Goal: Information Seeking & Learning: Learn about a topic

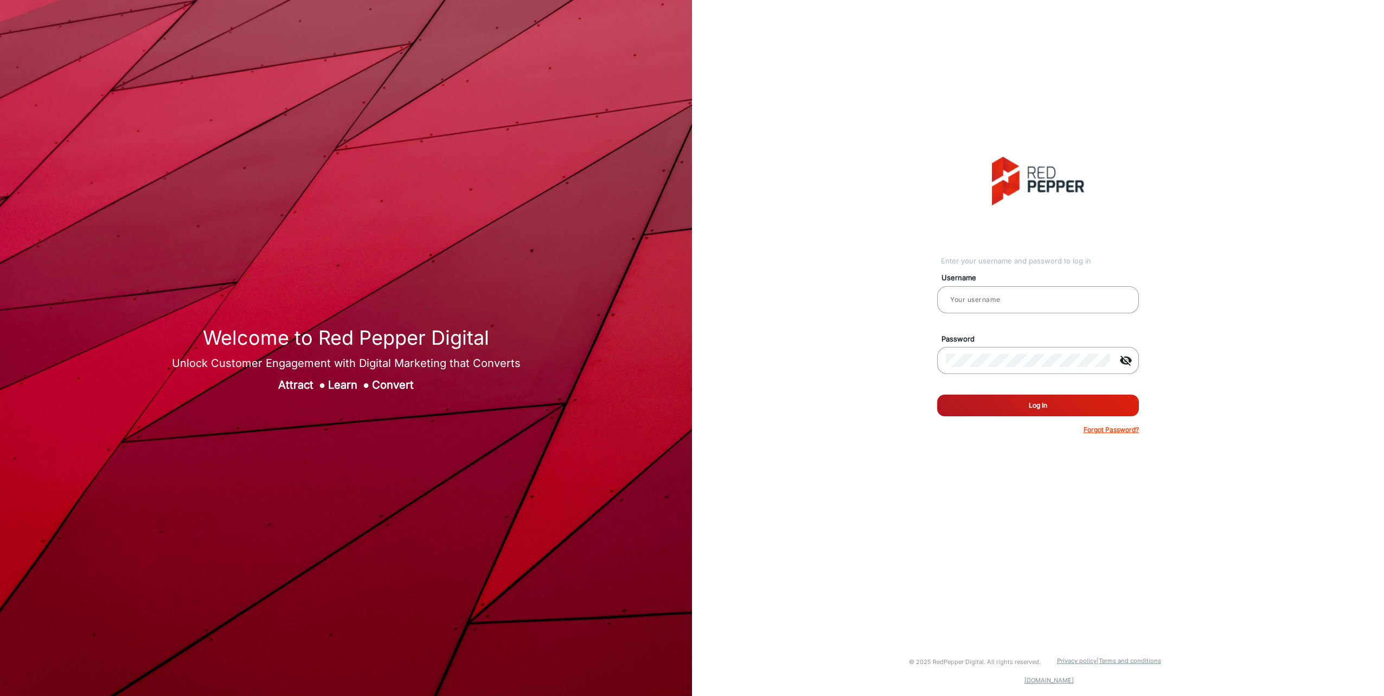
click at [1006, 341] on mat-label "Password" at bounding box center [1042, 339] width 218 height 11
click at [1018, 294] on input "email" at bounding box center [1038, 299] width 184 height 13
click at [937, 395] on button "Log In" at bounding box center [1038, 406] width 202 height 22
click at [1032, 314] on div at bounding box center [1038, 320] width 202 height 12
click at [1019, 297] on input "ab" at bounding box center [1038, 299] width 184 height 13
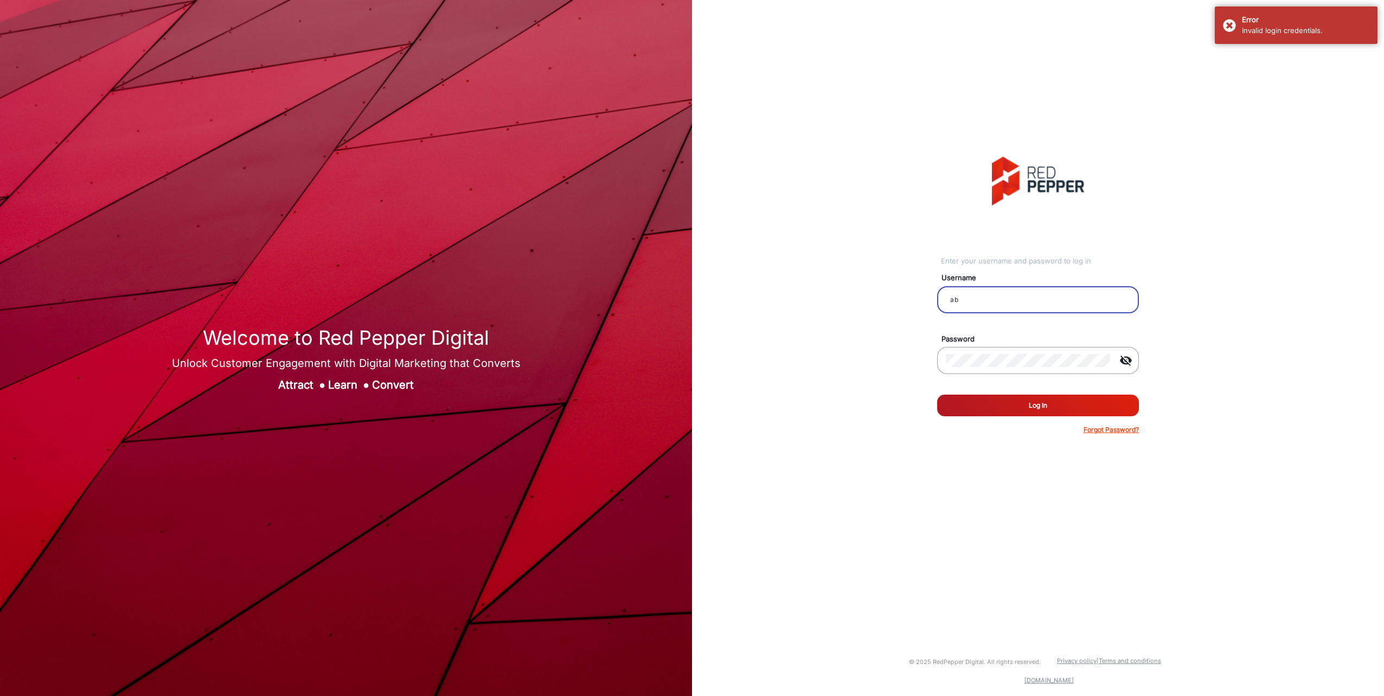
click at [1018, 297] on input "ab" at bounding box center [1038, 299] width 184 height 13
type input "aballard"
click at [1037, 395] on button "Log In" at bounding box center [1038, 406] width 202 height 22
click at [1037, 399] on button "Log In" at bounding box center [1038, 406] width 202 height 22
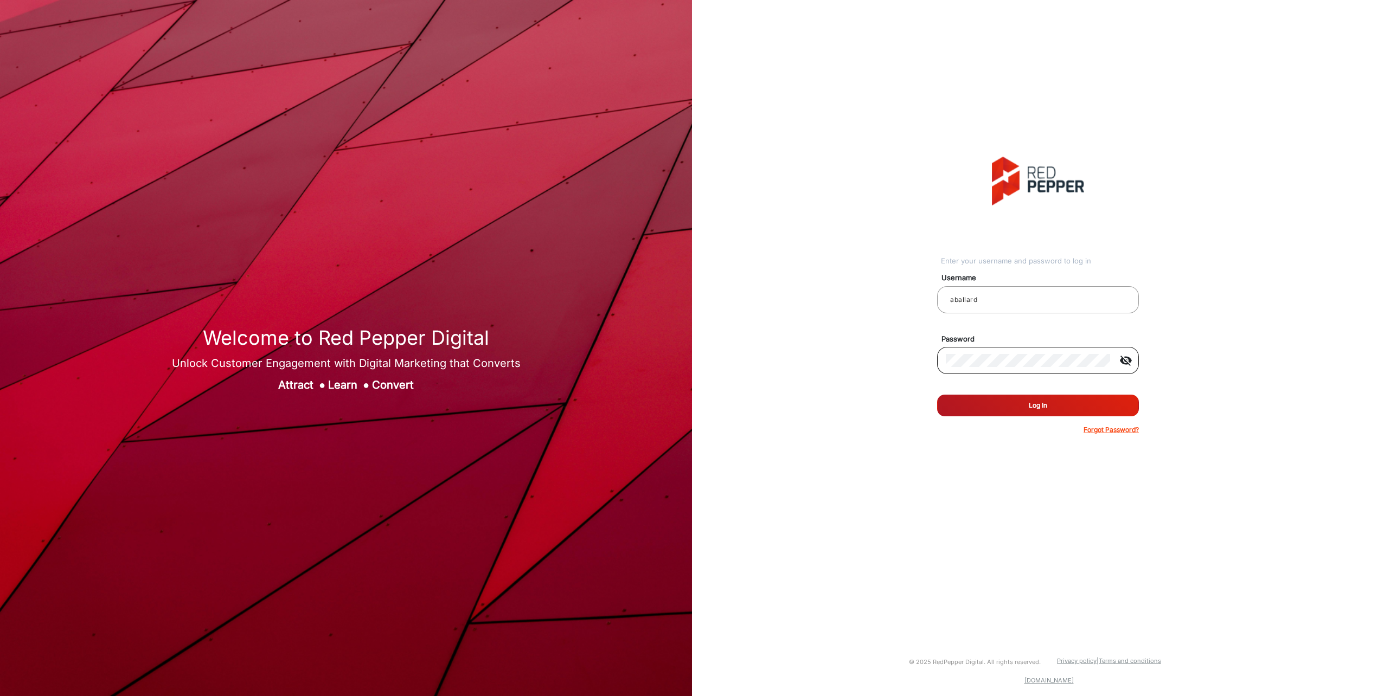
click at [1130, 358] on mat-icon "visibility_off" at bounding box center [1126, 360] width 26 height 13
click at [937, 395] on button "Log In" at bounding box center [1038, 406] width 202 height 22
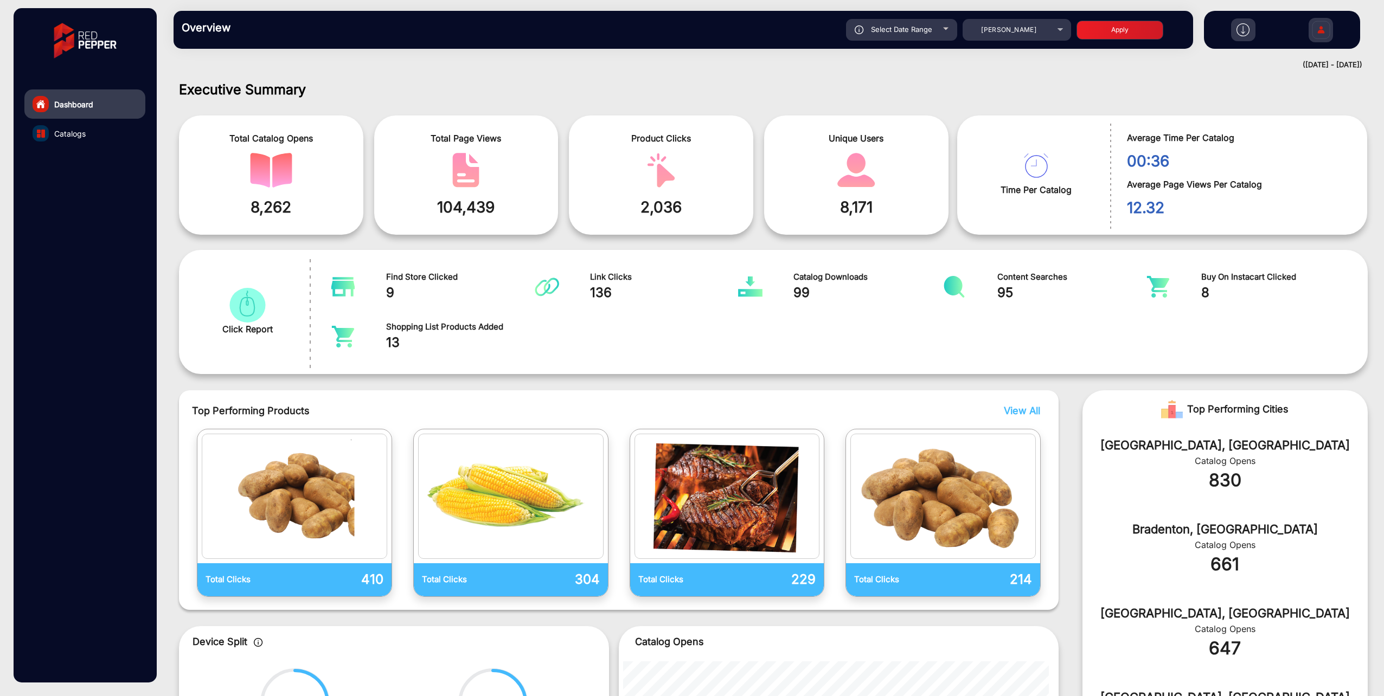
click at [101, 129] on link "Catalogs" at bounding box center [84, 133] width 121 height 29
click at [92, 132] on link "Catalogs" at bounding box center [84, 133] width 121 height 29
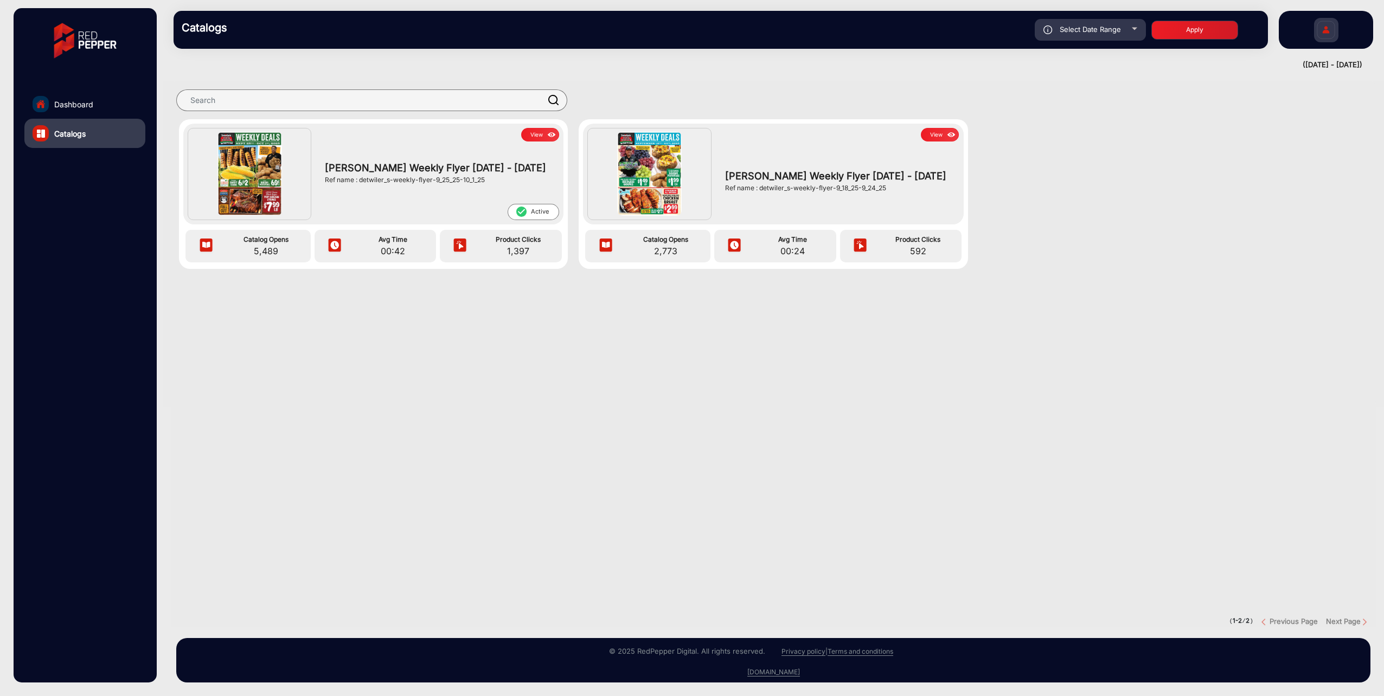
click at [342, 157] on div "[PERSON_NAME] Weekly Flyer [DATE] - [DATE] Ref name : detwiler_s-weekly-flyer-9…" at bounding box center [439, 173] width 240 height 62
click at [344, 164] on span "[PERSON_NAME] Weekly Flyer [DATE] - [DATE]" at bounding box center [439, 168] width 229 height 15
click at [348, 170] on span "[PERSON_NAME] Weekly Flyer [DATE] - [DATE]" at bounding box center [439, 168] width 229 height 15
click at [267, 183] on img at bounding box center [249, 174] width 65 height 84
click at [534, 128] on button "View" at bounding box center [540, 135] width 38 height 14
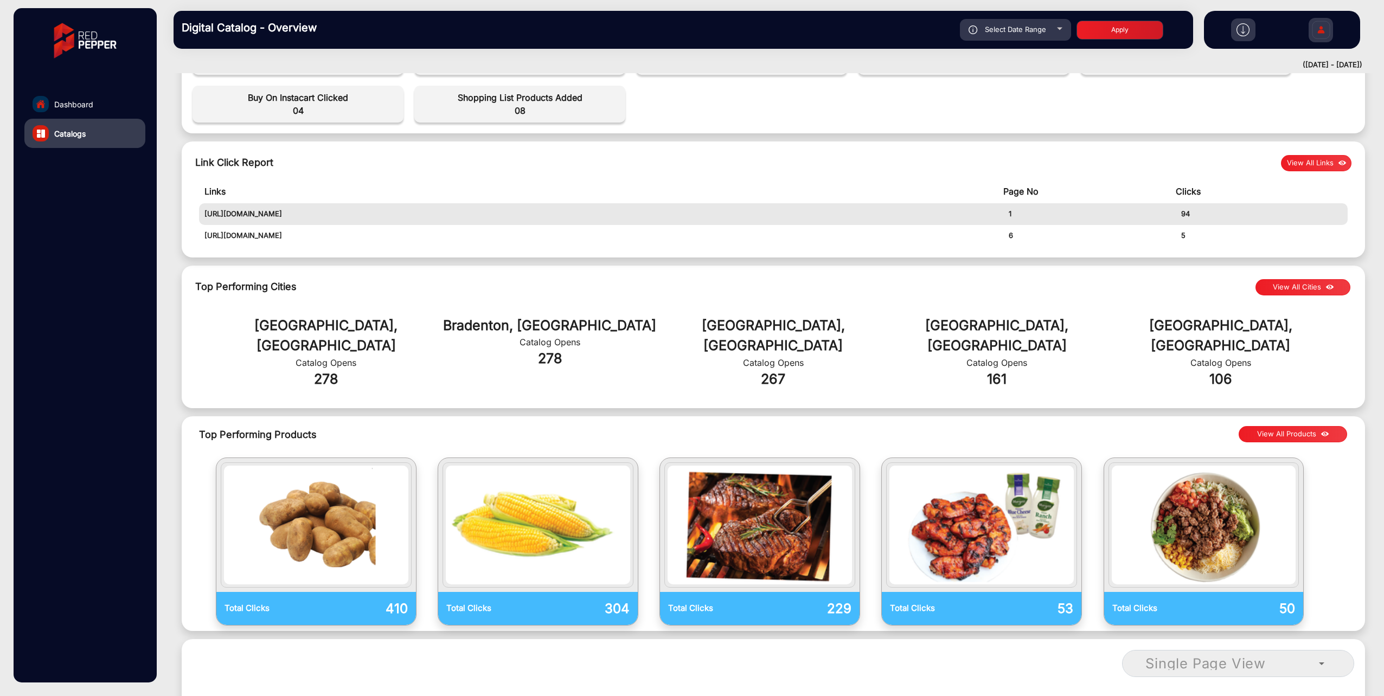
scroll to position [434, 0]
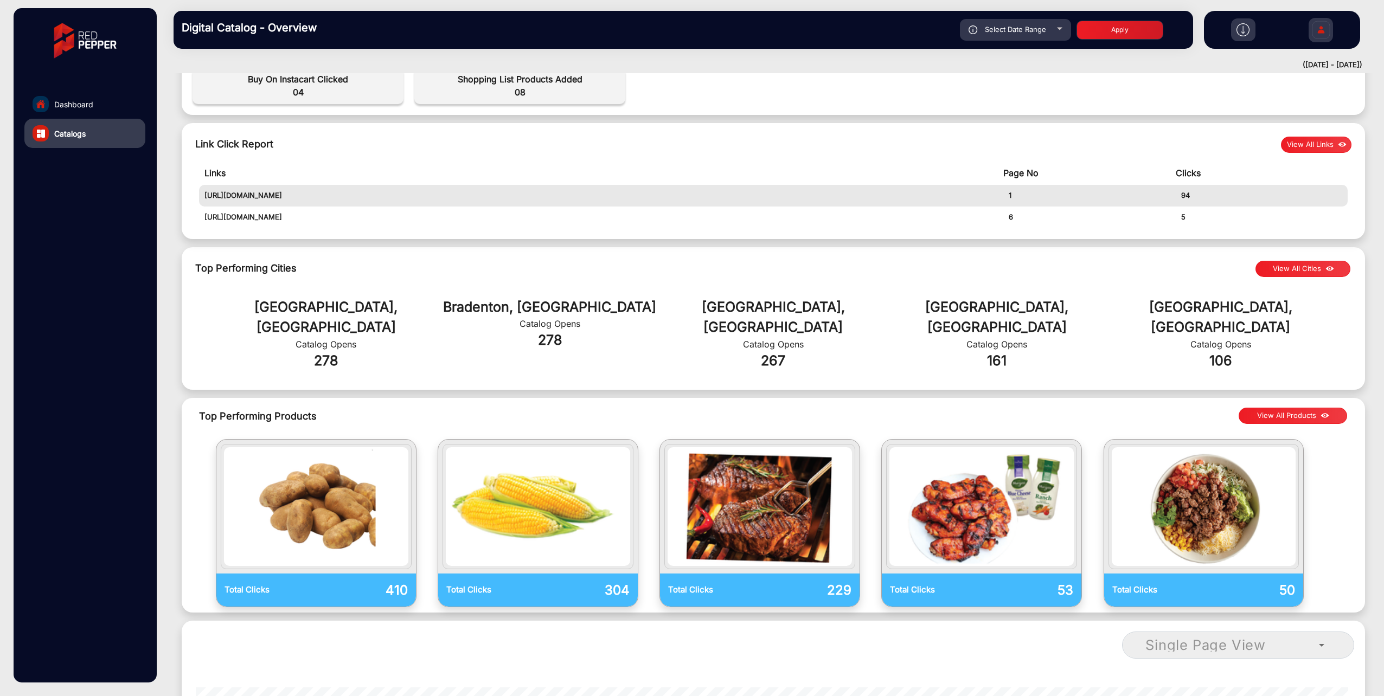
click at [140, 266] on div "Dashboard Catalogs" at bounding box center [85, 345] width 143 height 675
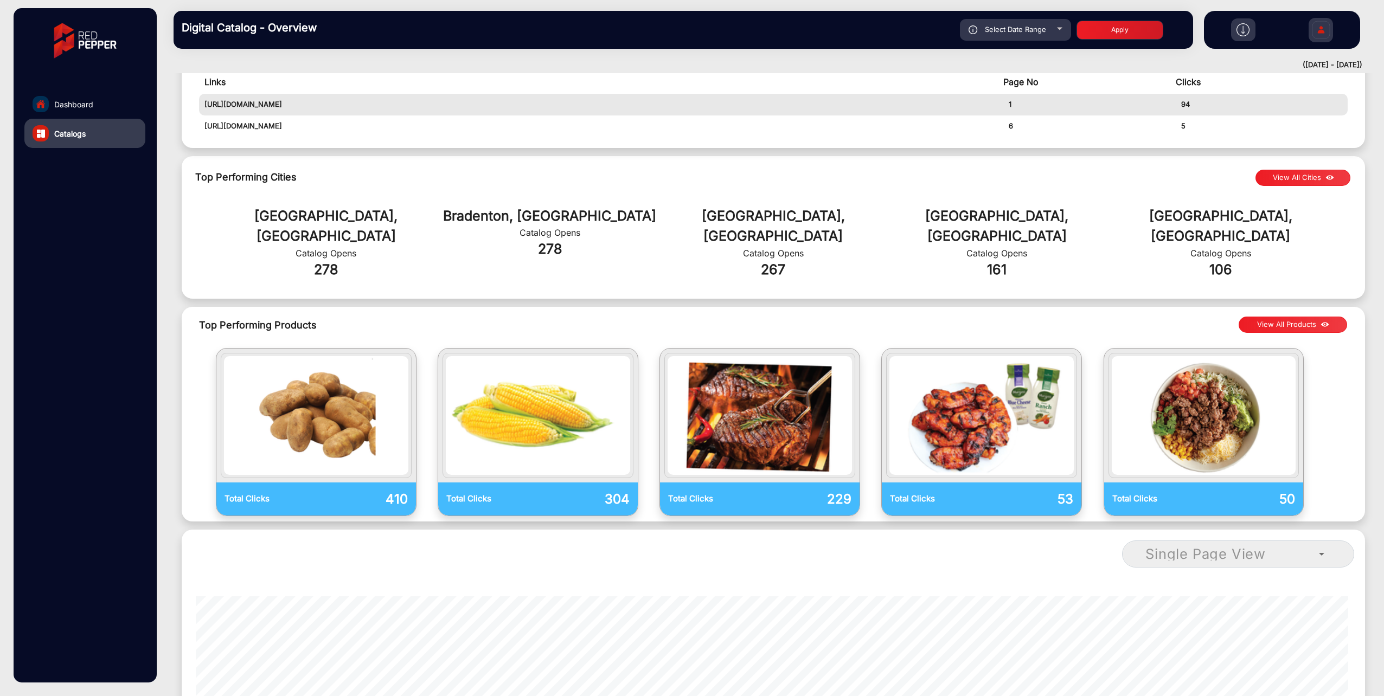
scroll to position [542, 0]
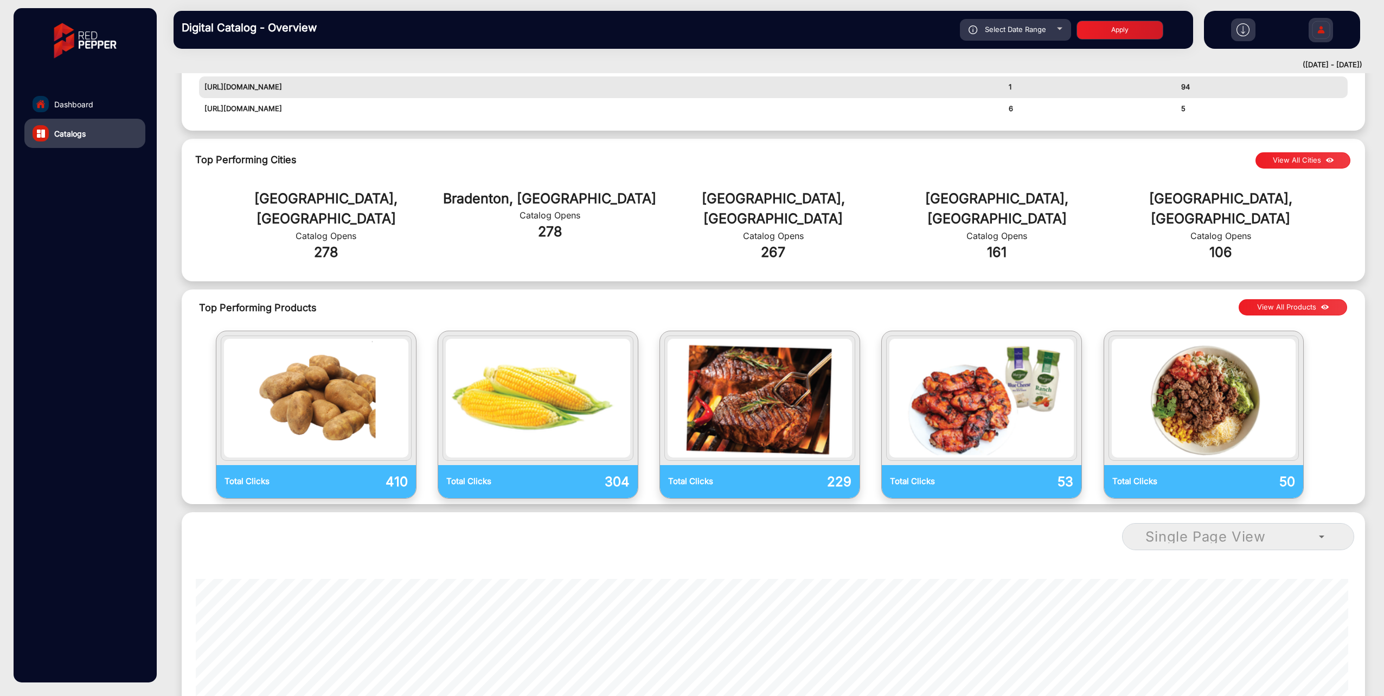
click at [1271, 299] on button "View All Products" at bounding box center [1293, 307] width 108 height 16
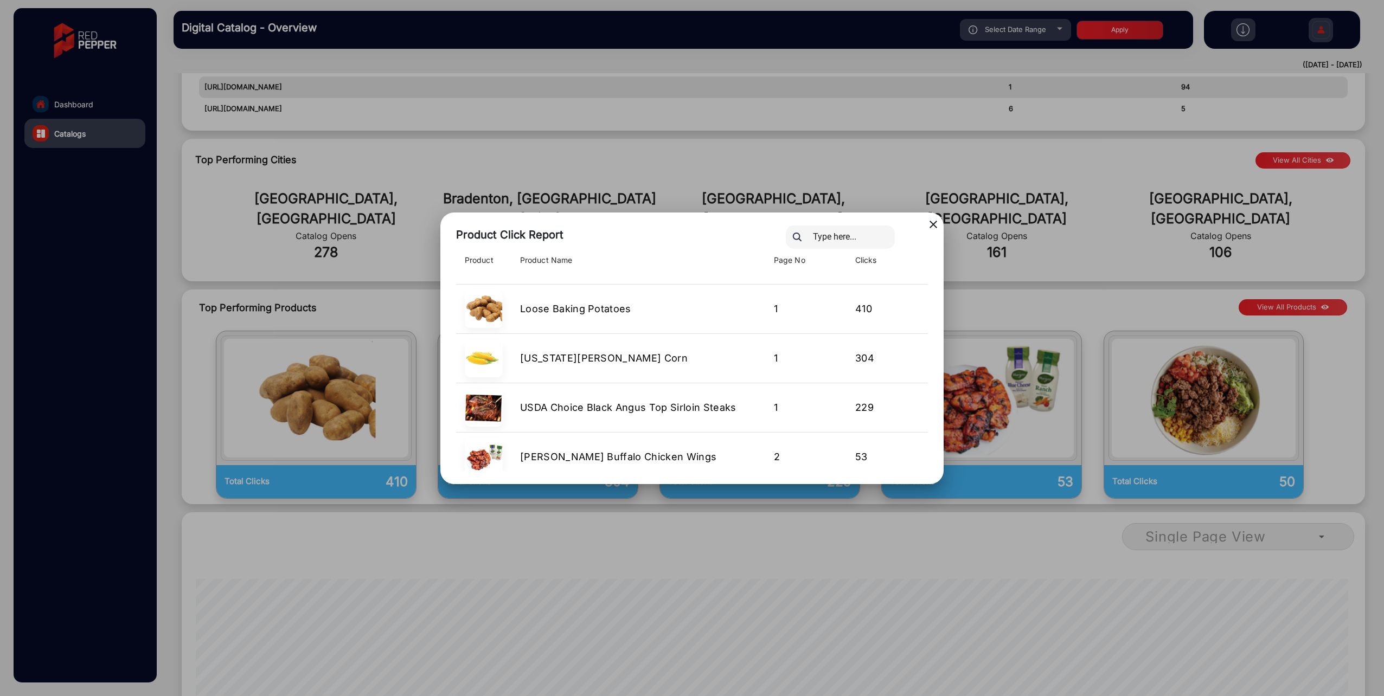
click at [919, 541] on div at bounding box center [692, 348] width 1384 height 696
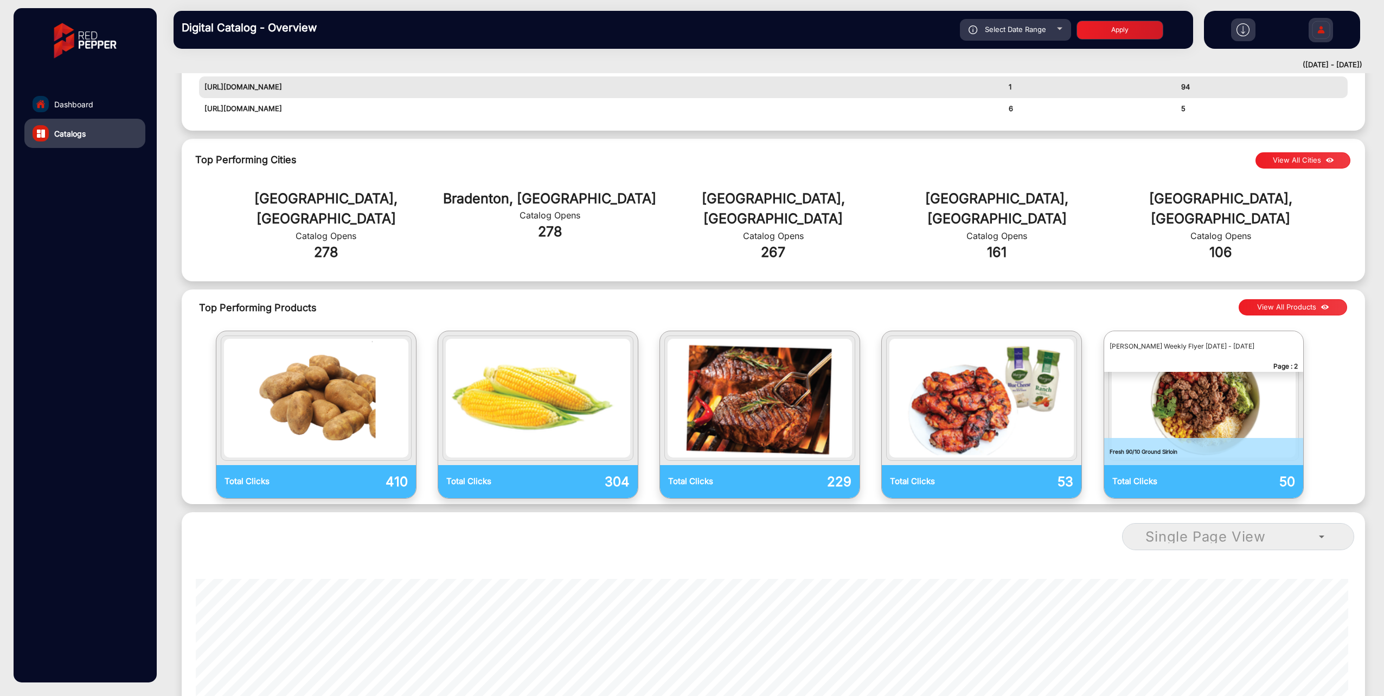
click at [1306, 299] on button "View All Products" at bounding box center [1293, 307] width 108 height 16
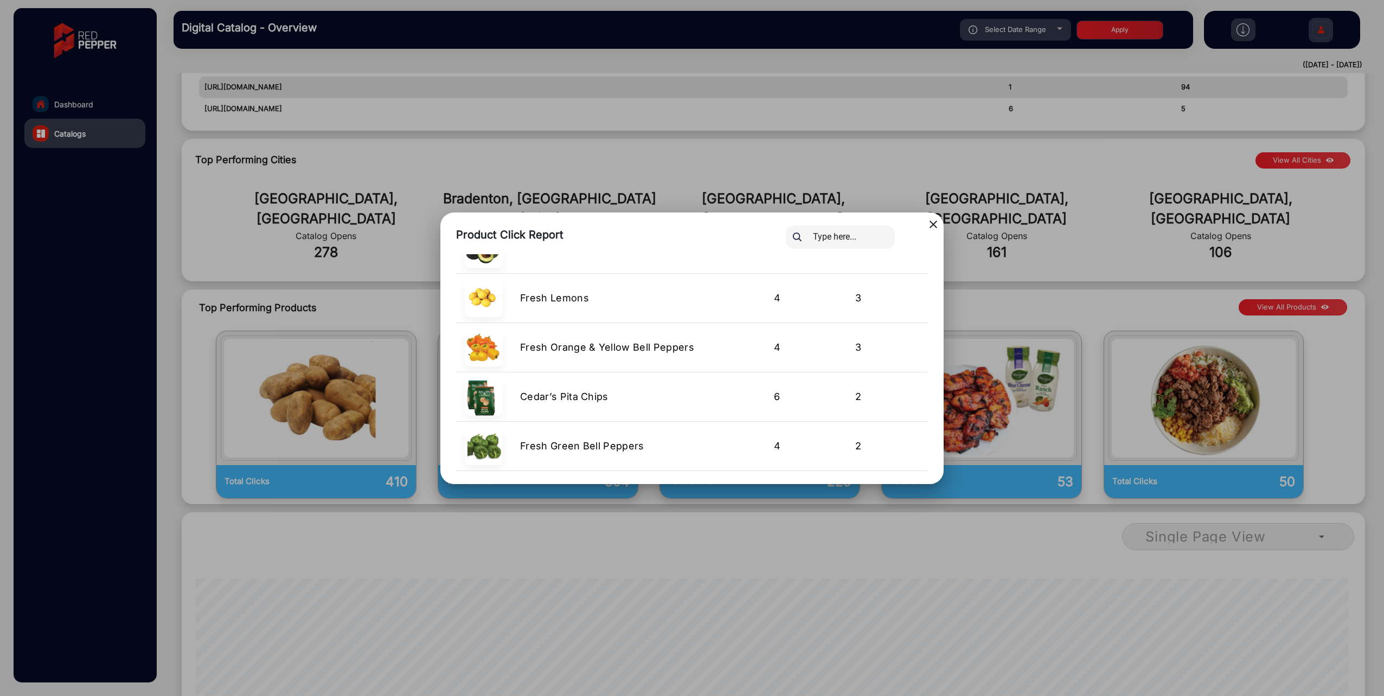
scroll to position [1386, 0]
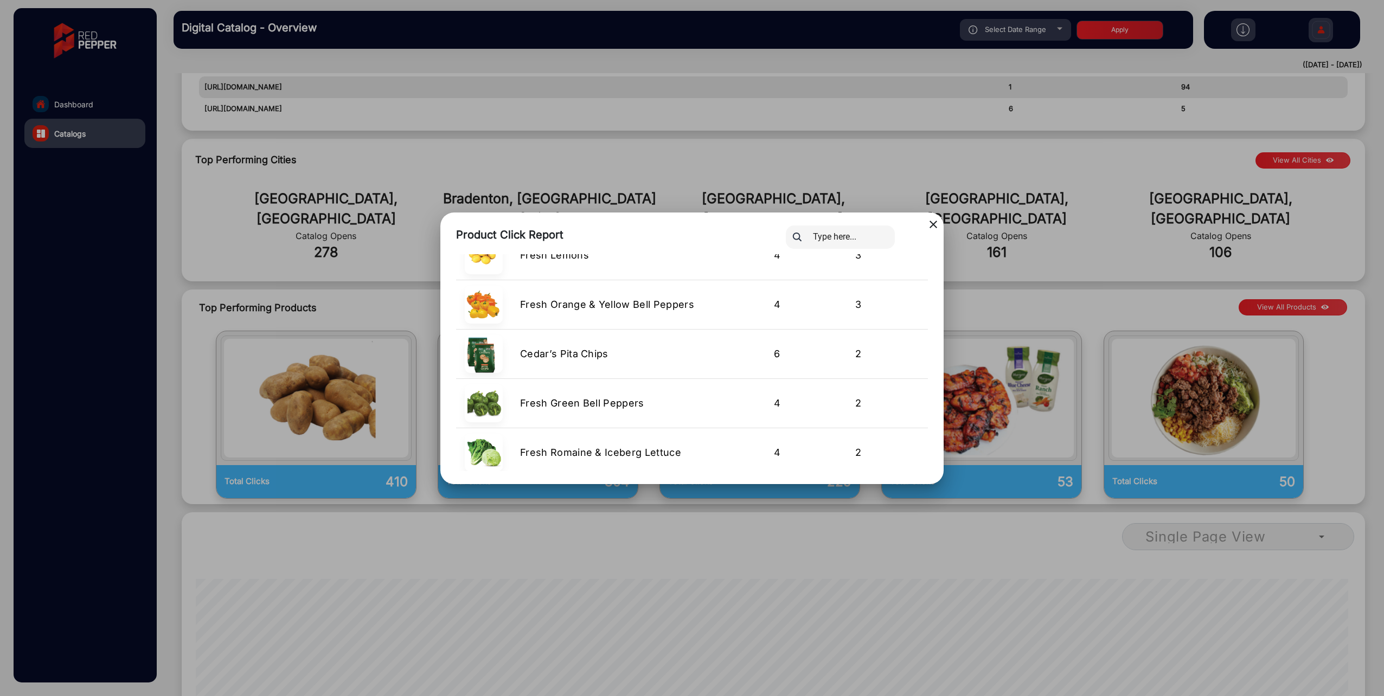
click at [780, 538] on div at bounding box center [692, 348] width 1384 height 696
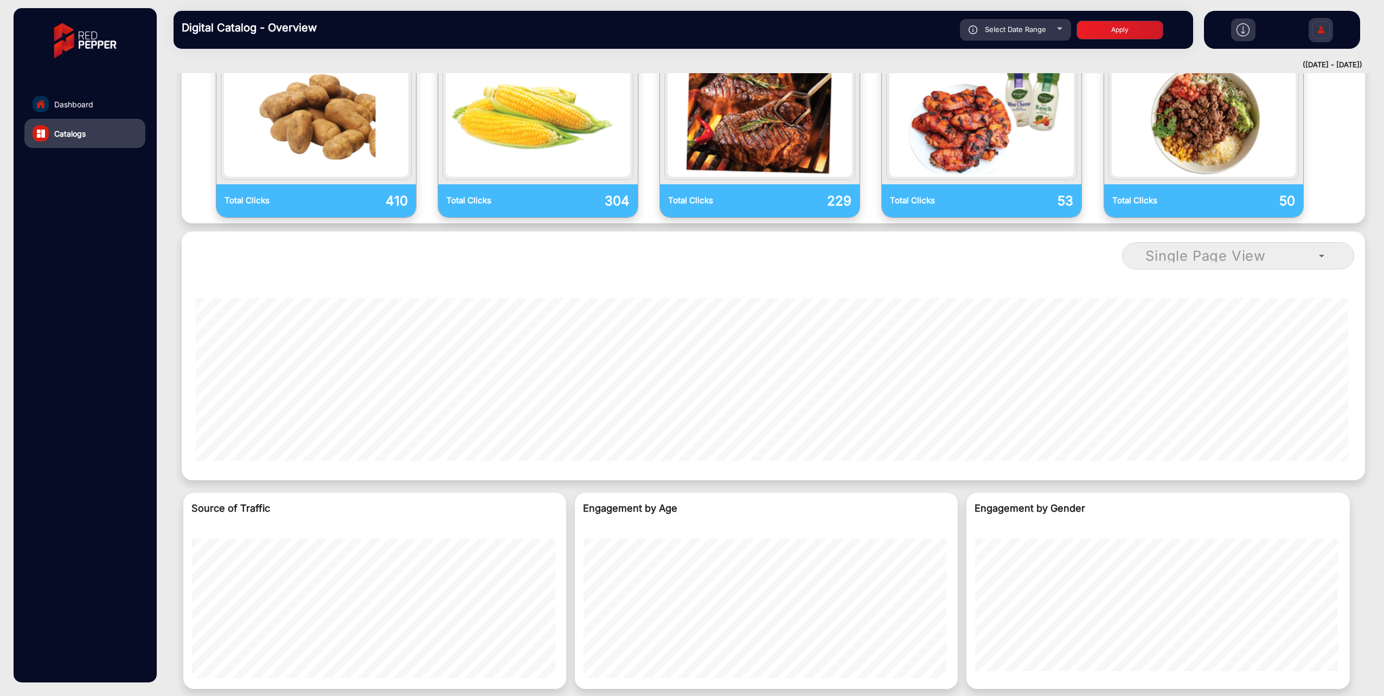
scroll to position [878, 0]
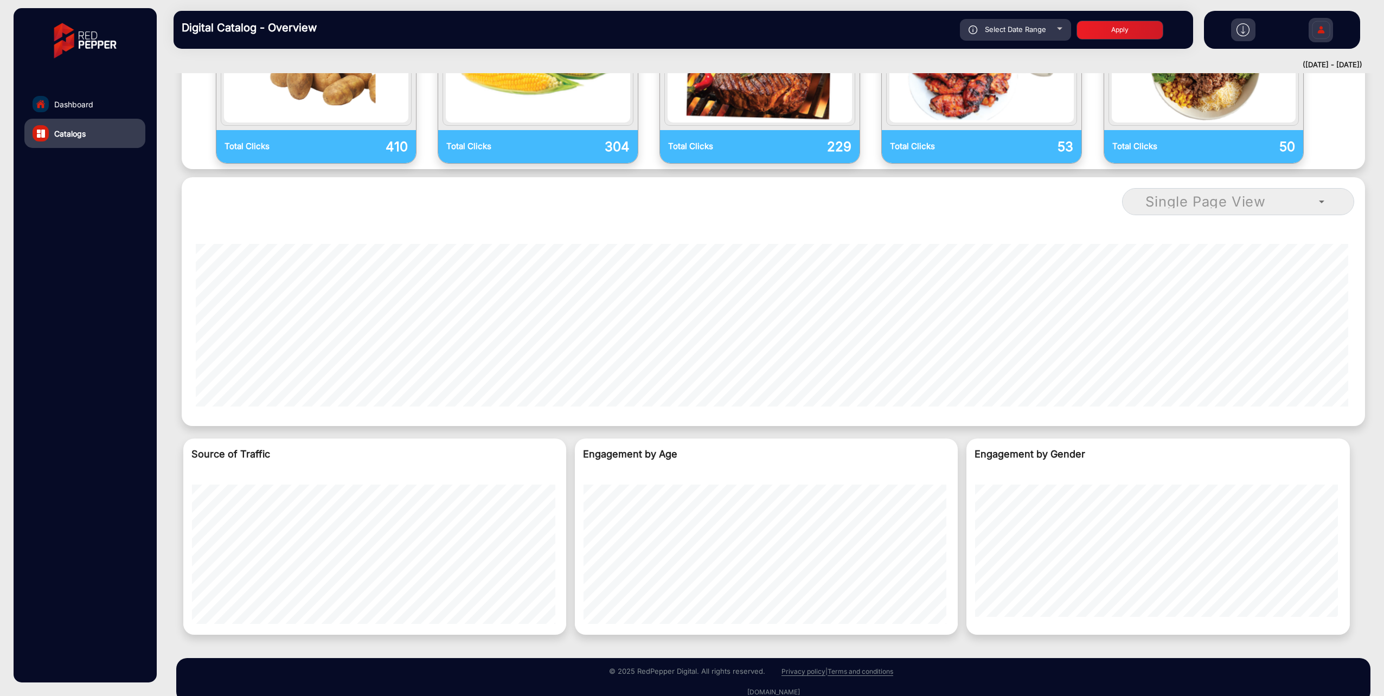
click at [913, 617] on div "Source of Traffic Engagement by Age Engagement by Gender" at bounding box center [773, 540] width 1205 height 213
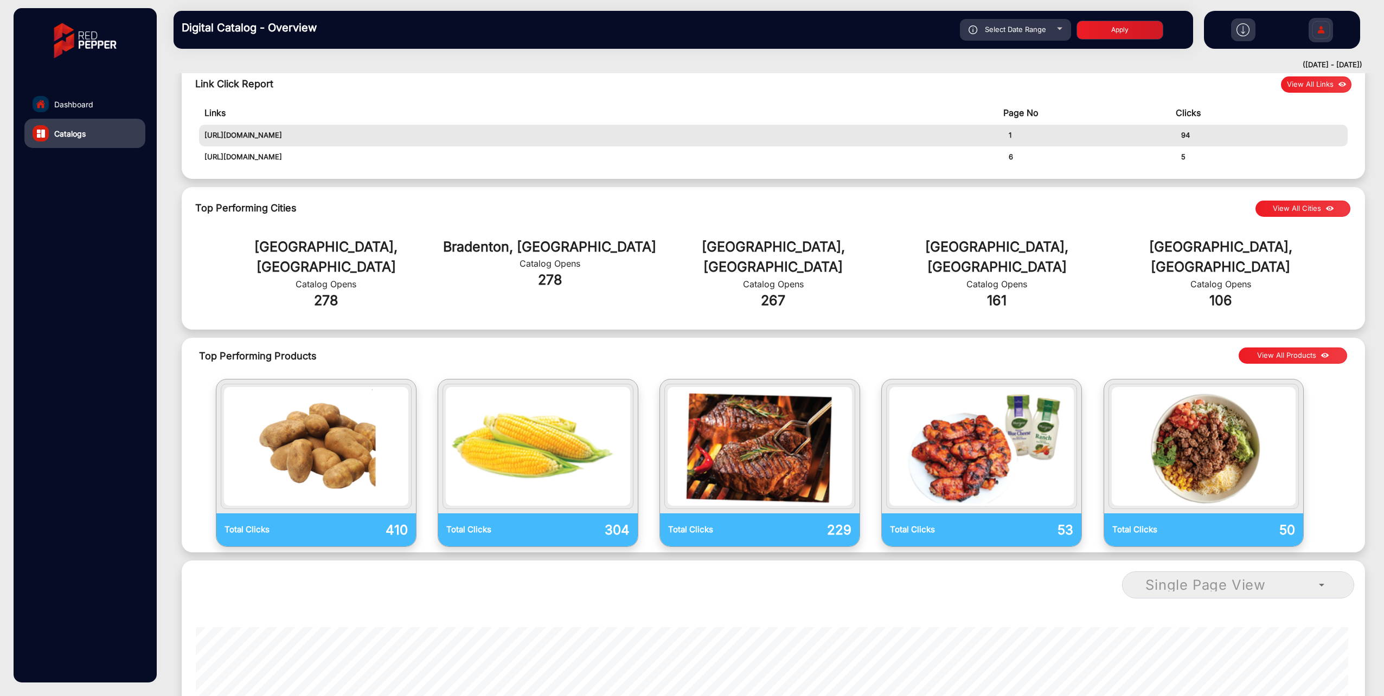
scroll to position [389, 0]
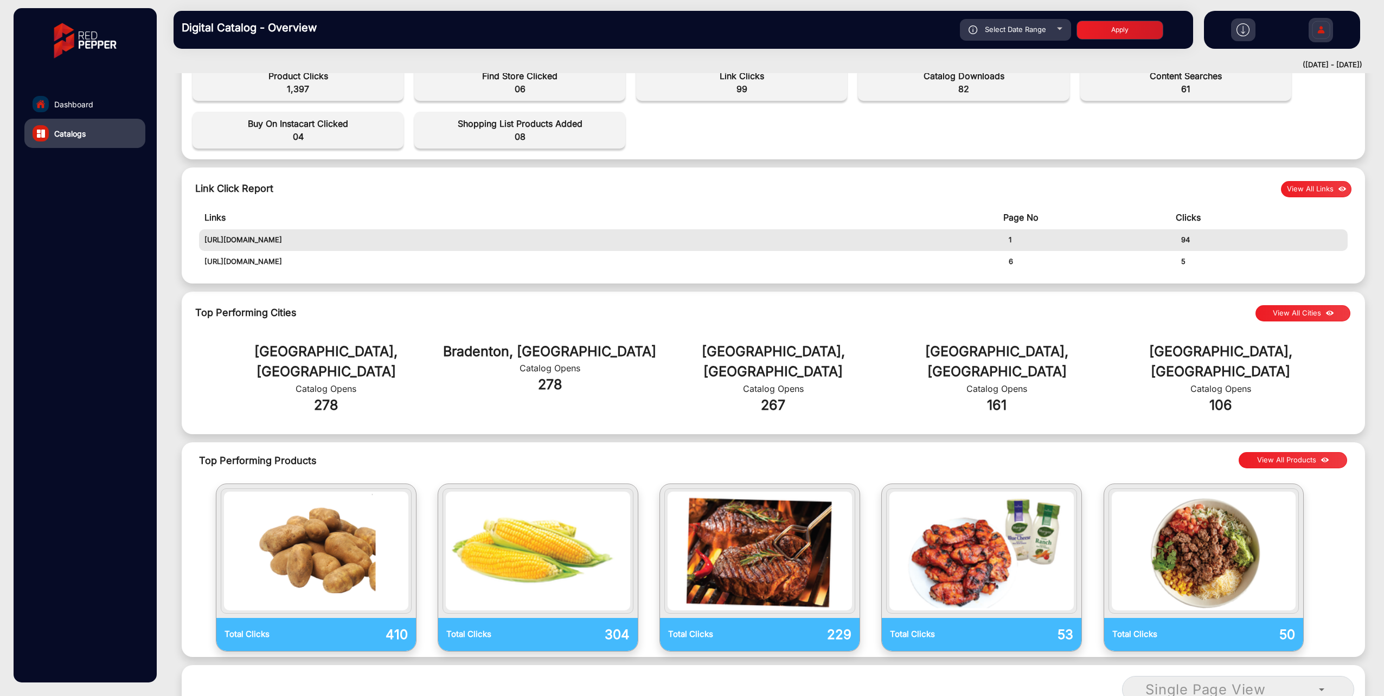
click at [1297, 337] on div "[GEOGRAPHIC_DATA], [GEOGRAPHIC_DATA] Catalog Opens 278 [GEOGRAPHIC_DATA], [GEOG…" at bounding box center [773, 378] width 1173 height 101
click at [1292, 319] on button "View All Cities" at bounding box center [1303, 313] width 95 height 16
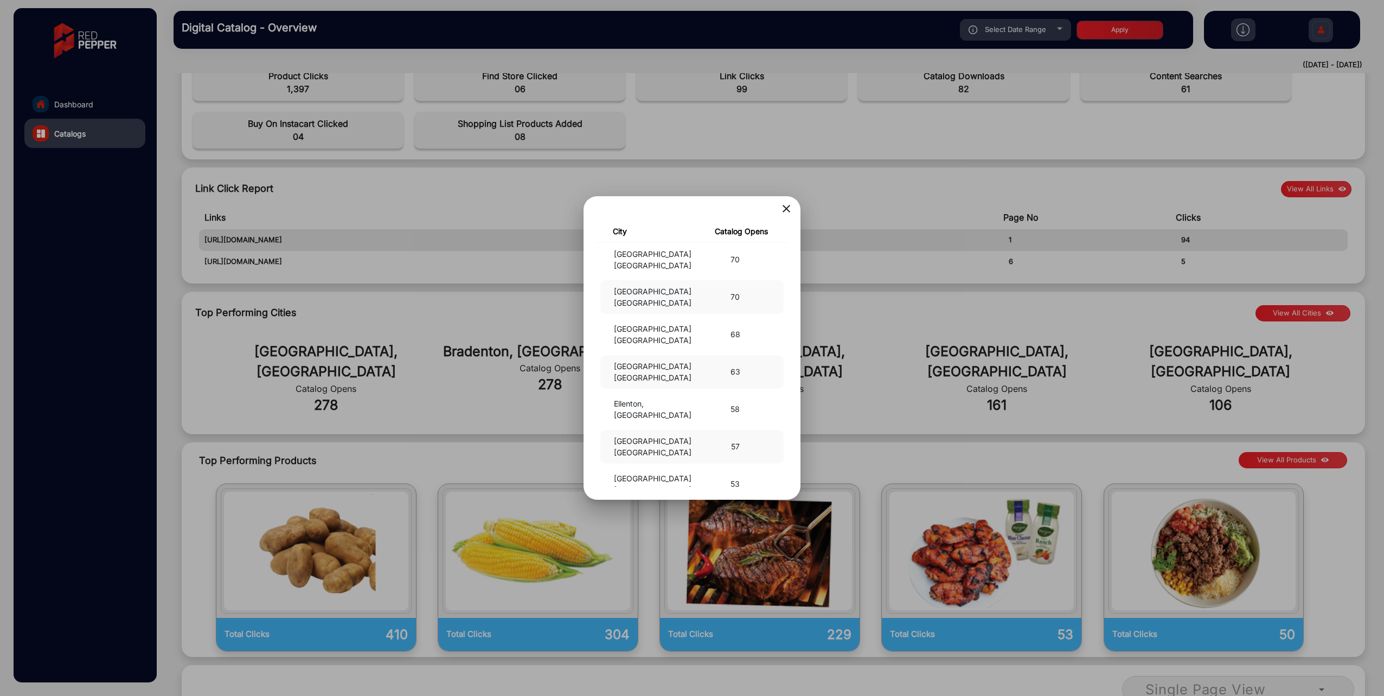
scroll to position [325, 0]
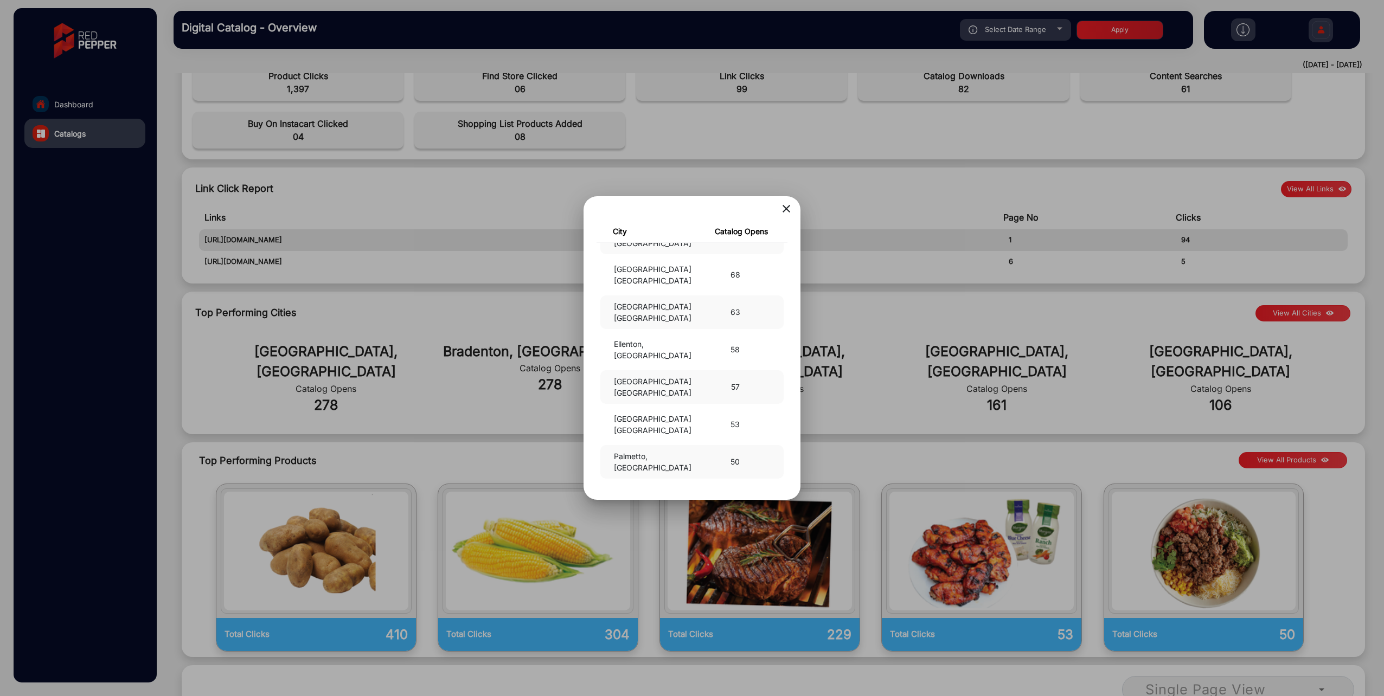
click at [780, 212] on mat-icon "close" at bounding box center [786, 208] width 13 height 13
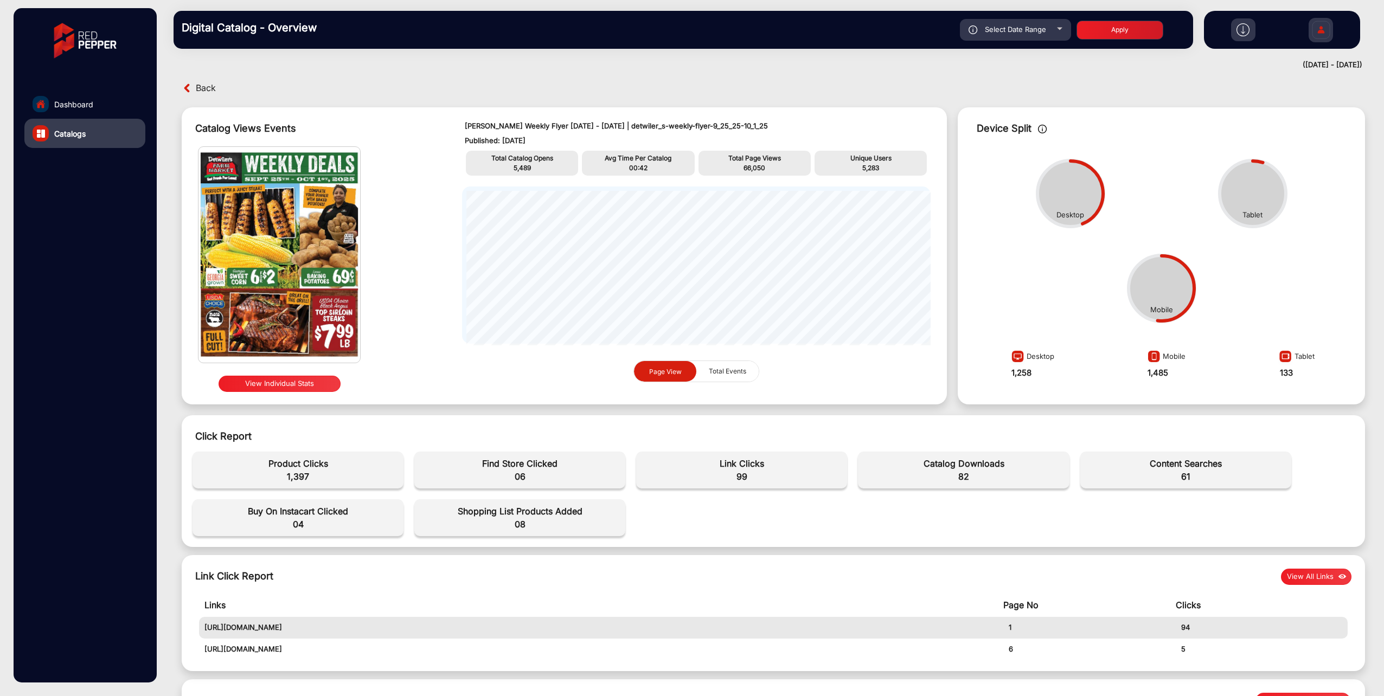
scroll to position [0, 0]
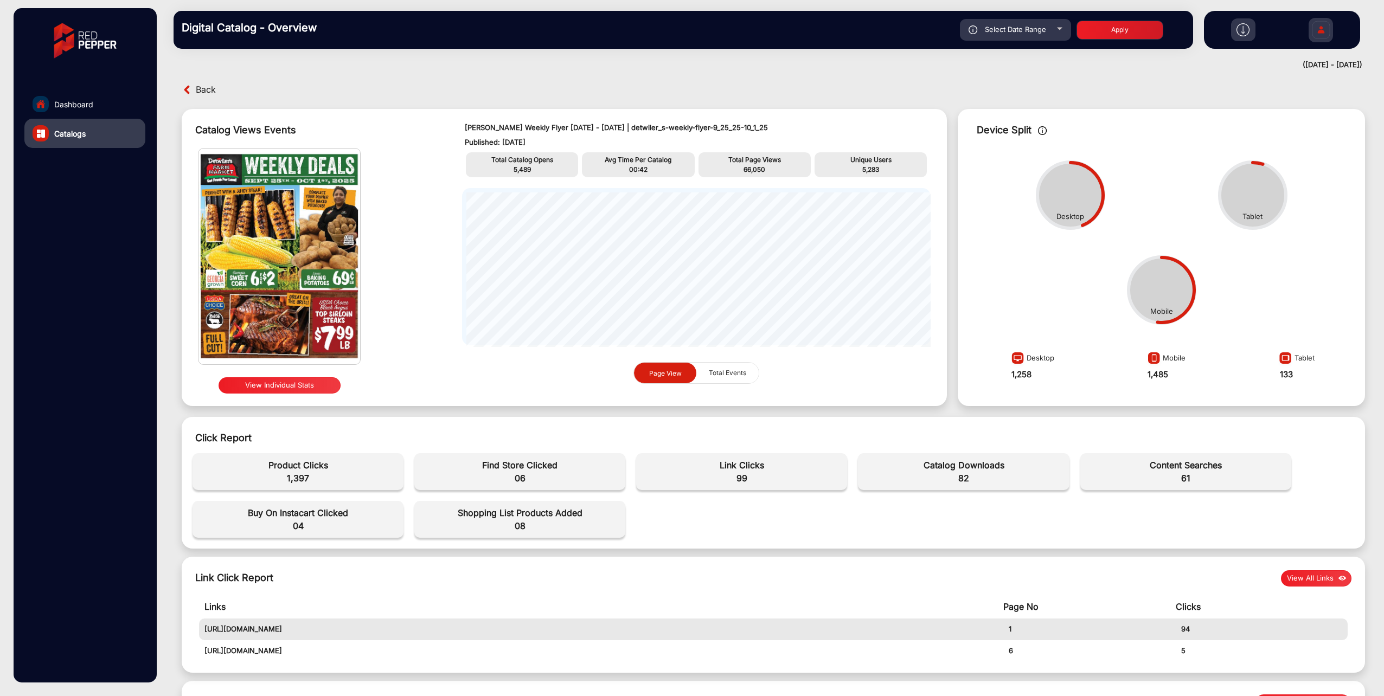
click at [306, 384] on button "View Individual Stats" at bounding box center [280, 386] width 122 height 16
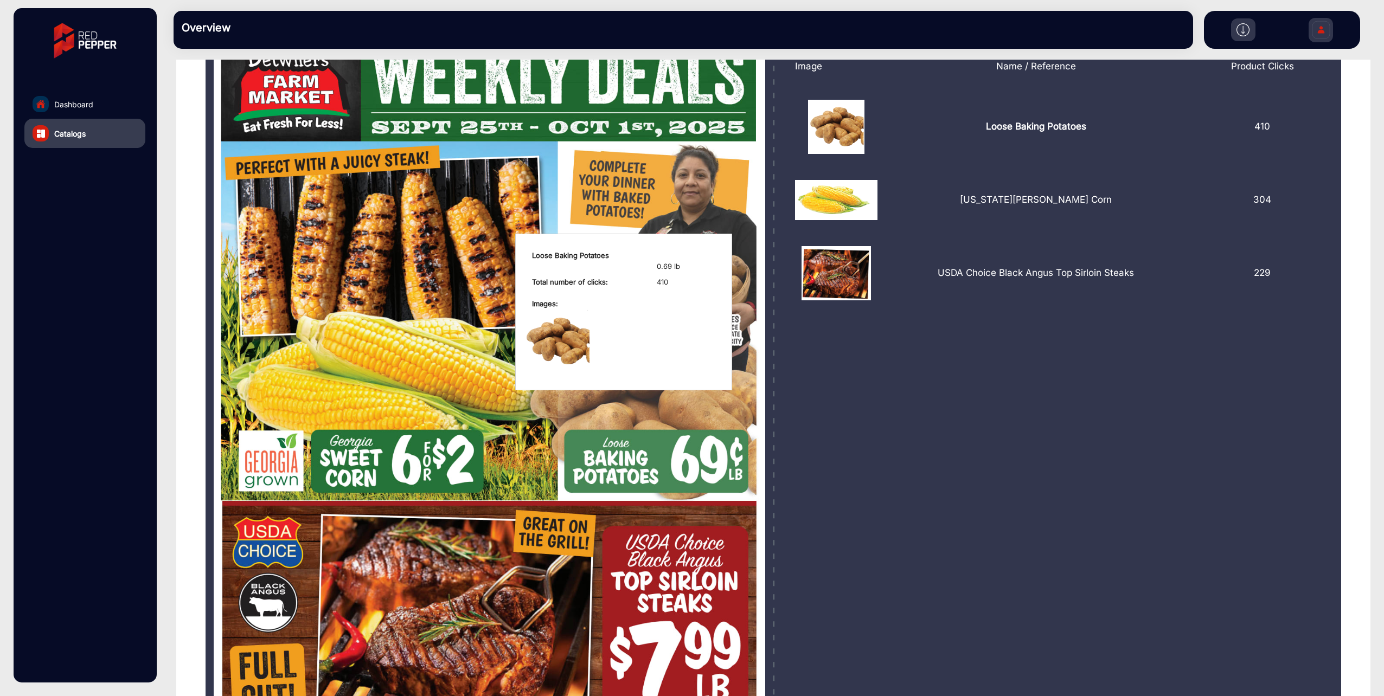
scroll to position [108, 0]
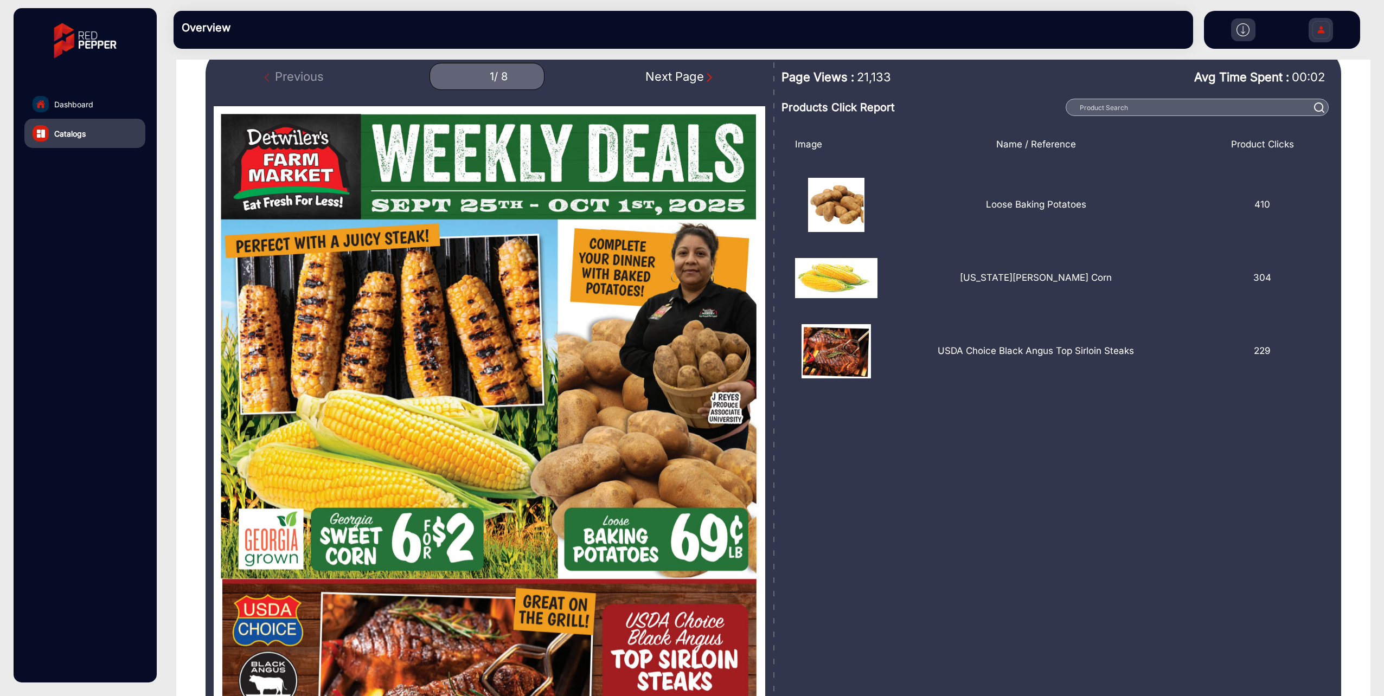
click at [709, 80] on img "Next Page" at bounding box center [709, 77] width 11 height 11
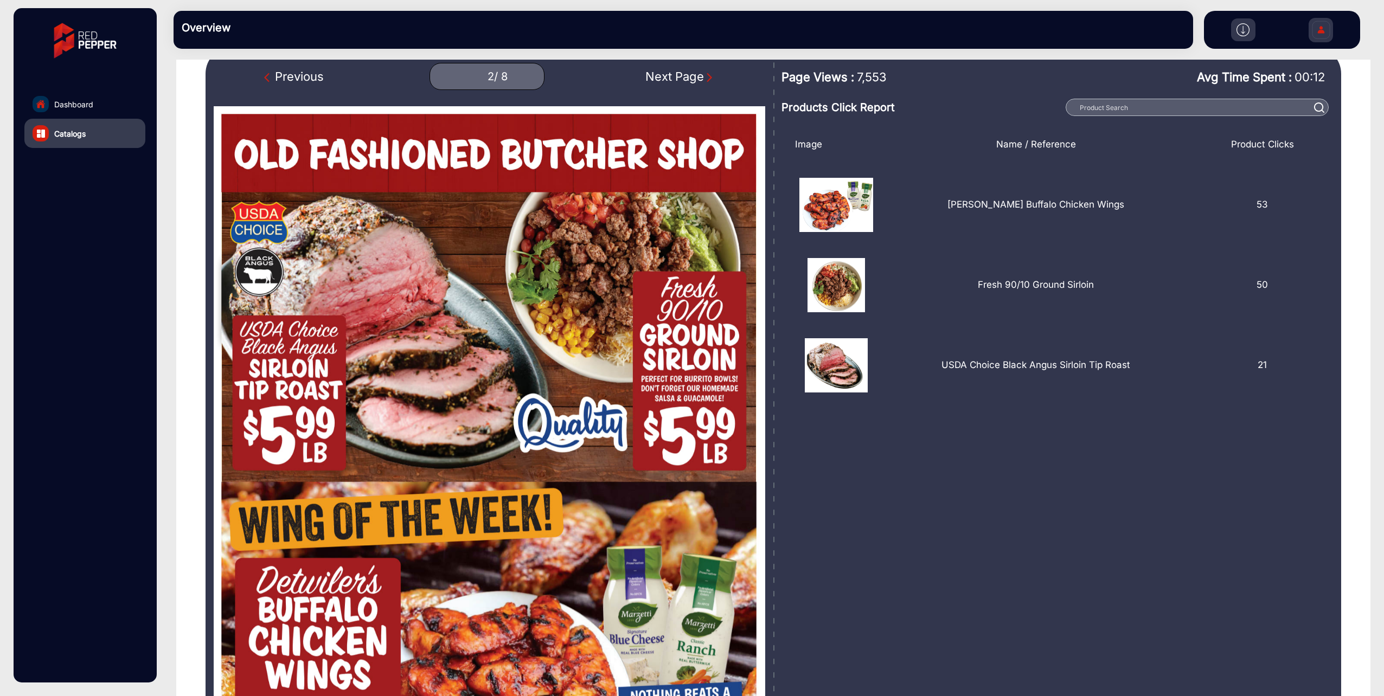
click at [709, 80] on img "Next Page" at bounding box center [709, 77] width 11 height 11
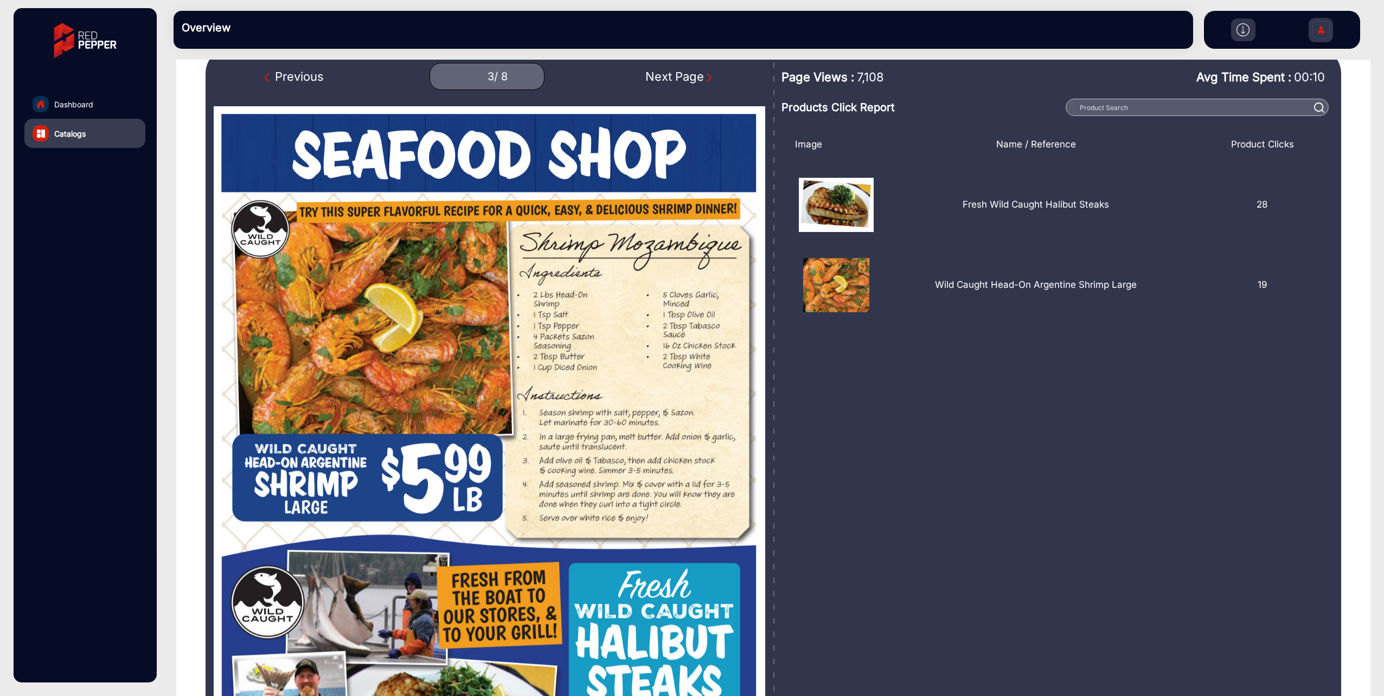
click at [709, 80] on img "Next Page" at bounding box center [709, 77] width 11 height 11
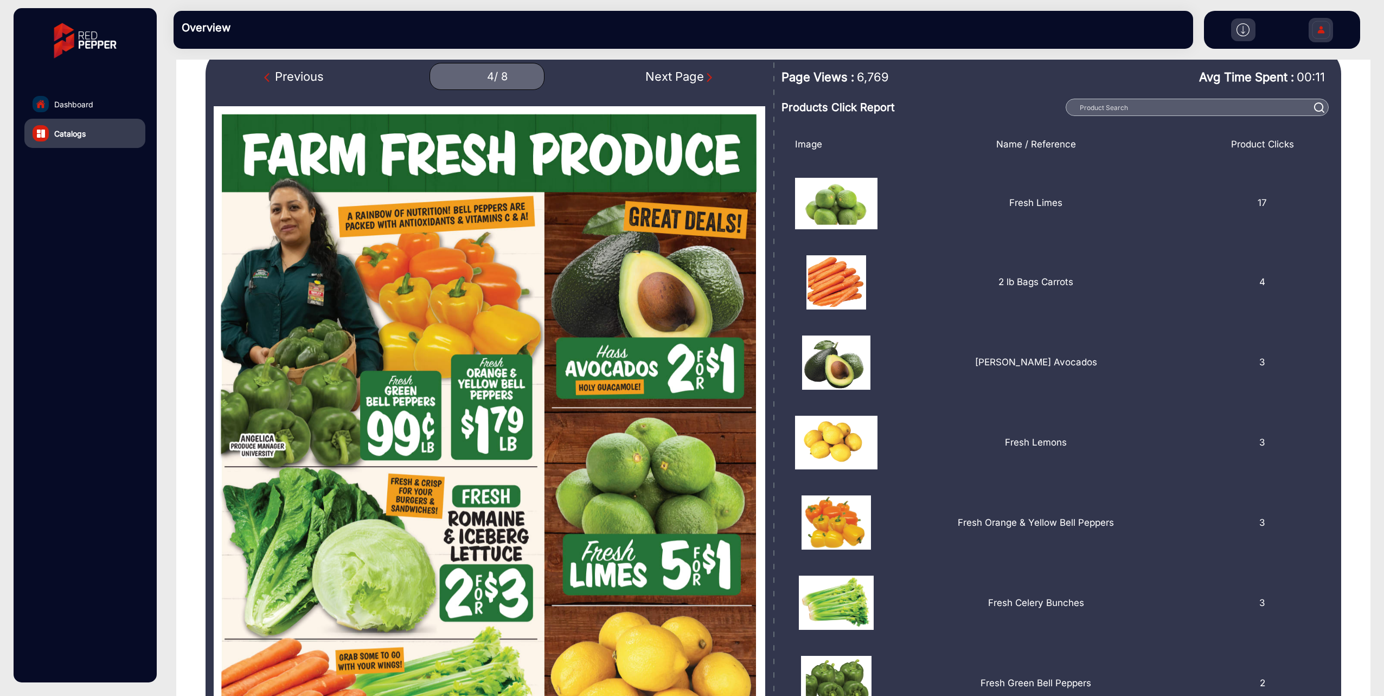
click at [707, 80] on img "Next Page" at bounding box center [709, 77] width 11 height 11
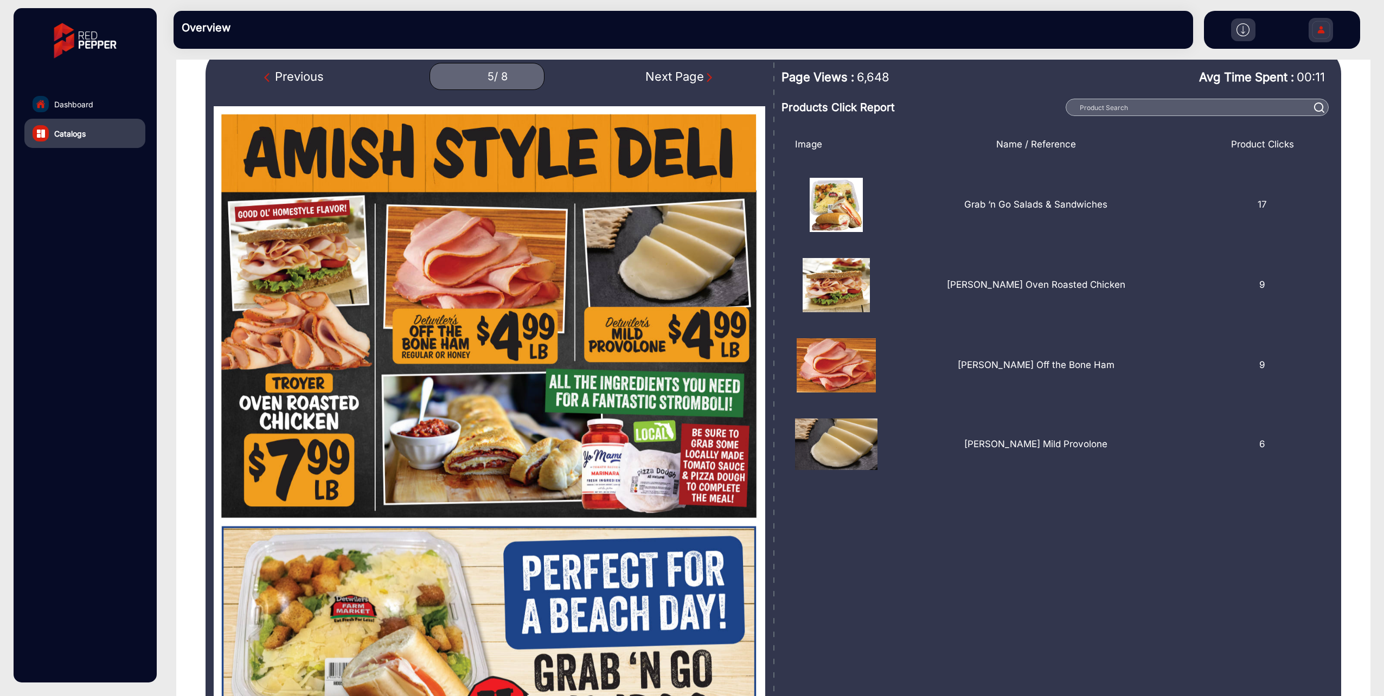
click at [707, 80] on img "Next Page" at bounding box center [709, 77] width 11 height 11
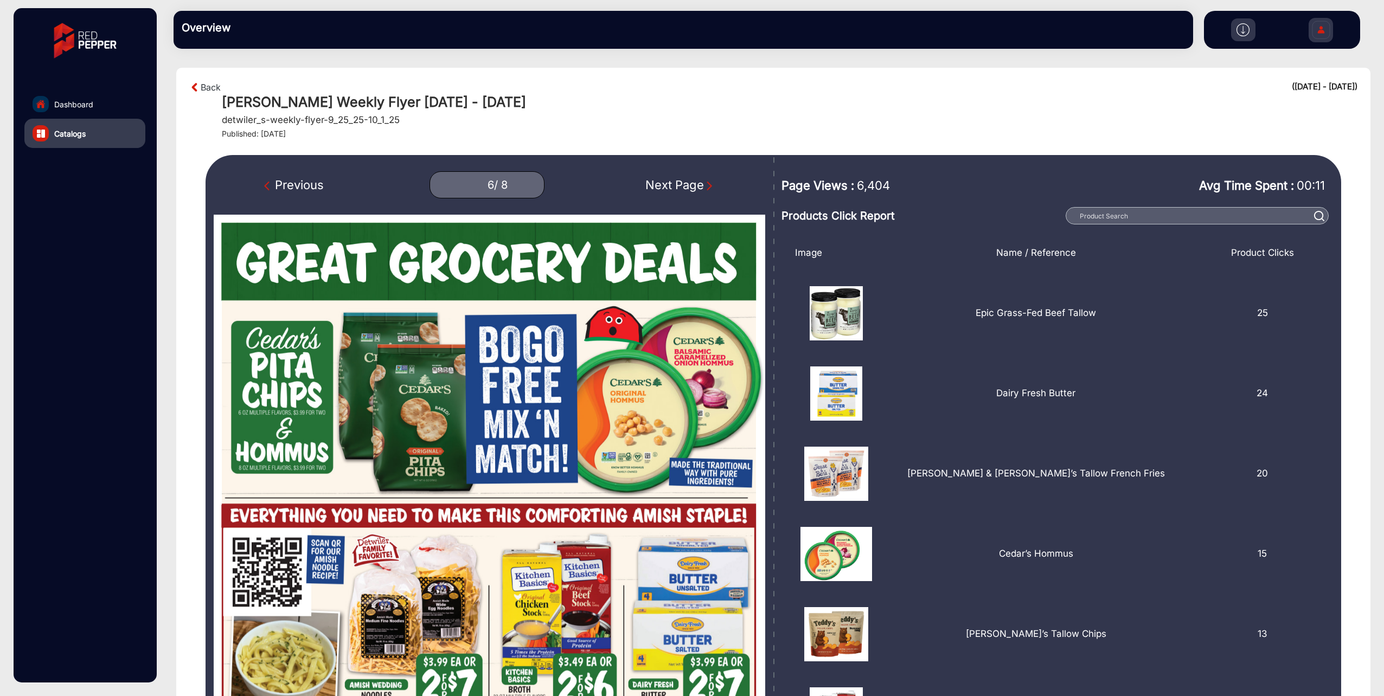
click at [700, 181] on div "Next Page" at bounding box center [679, 185] width 69 height 18
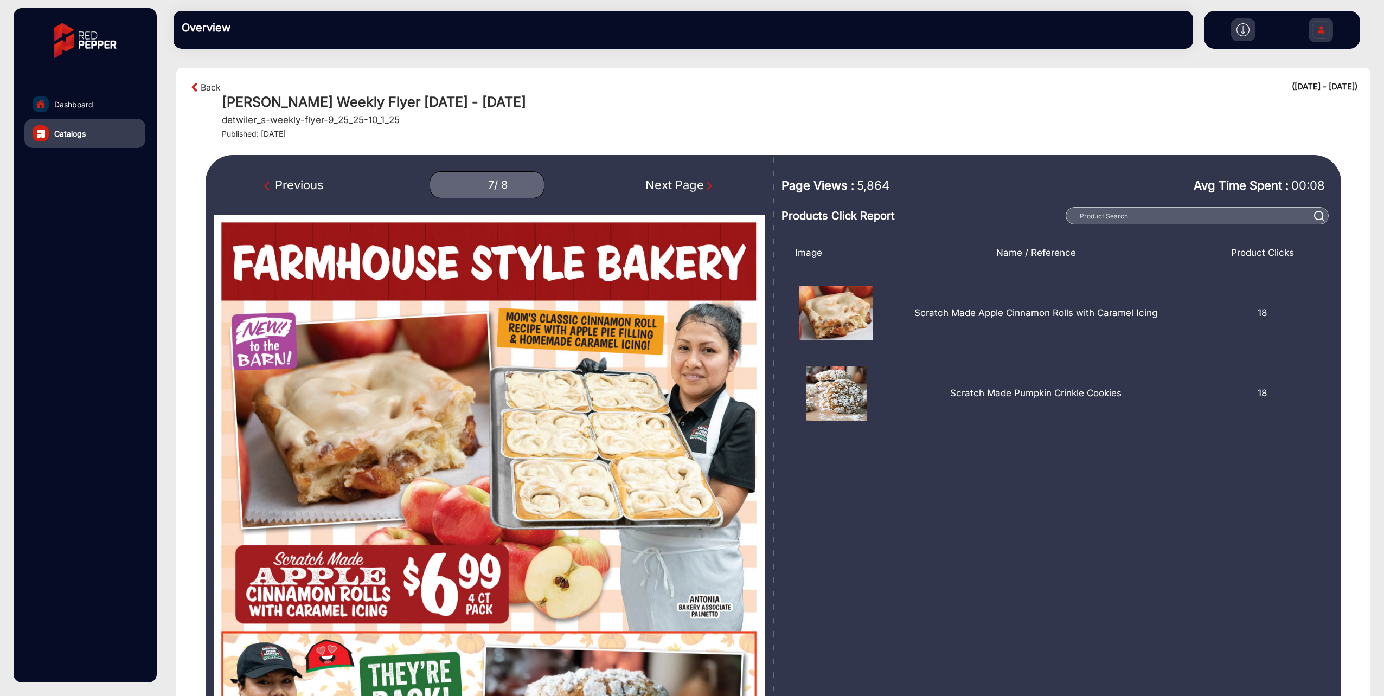
click at [706, 181] on img "Next Page" at bounding box center [709, 186] width 11 height 11
type input "8"
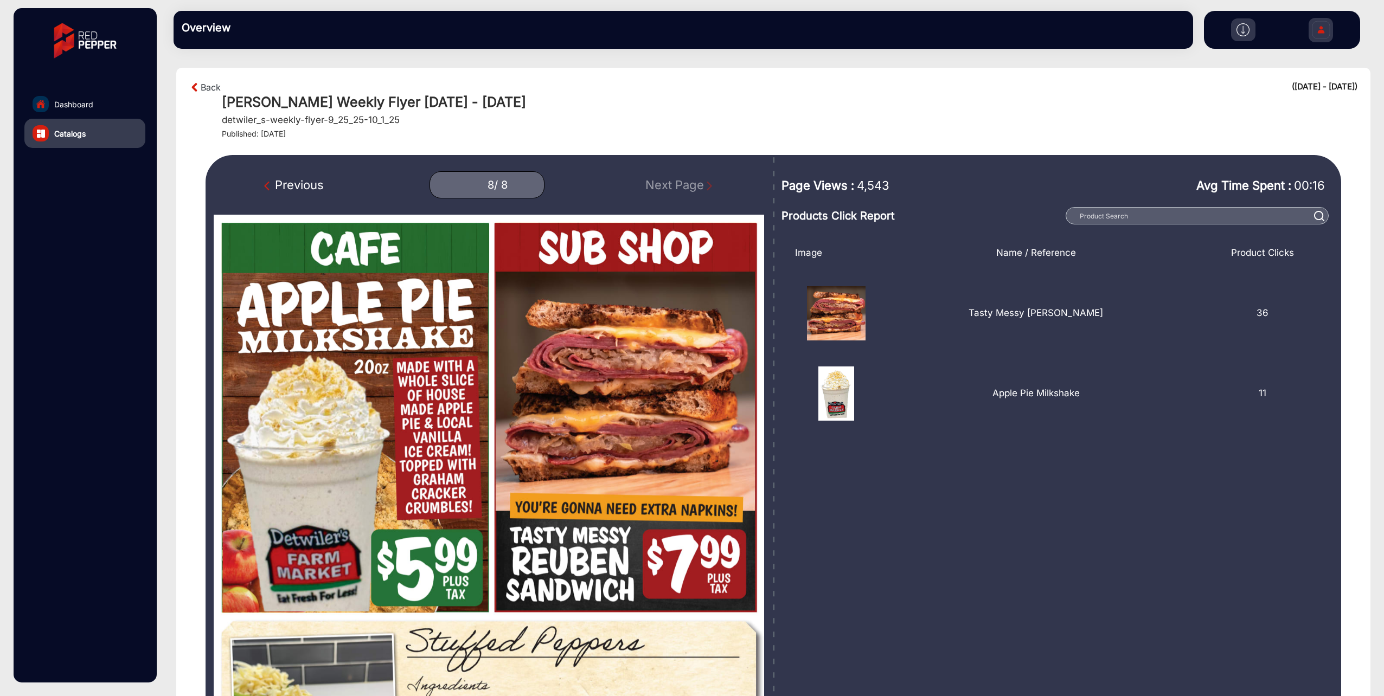
click at [97, 137] on link "Catalogs" at bounding box center [84, 133] width 121 height 29
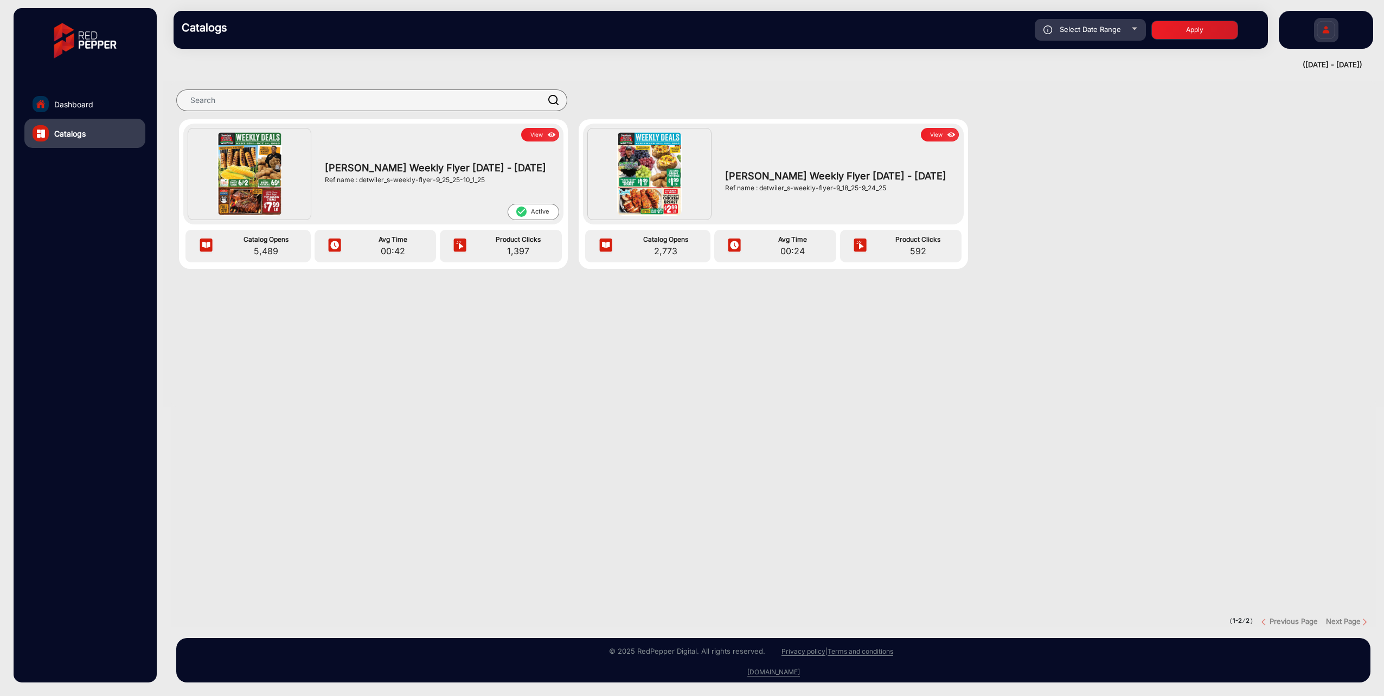
click at [1112, 25] on span "Select Date Range" at bounding box center [1090, 29] width 61 height 9
type input "[DATE]"
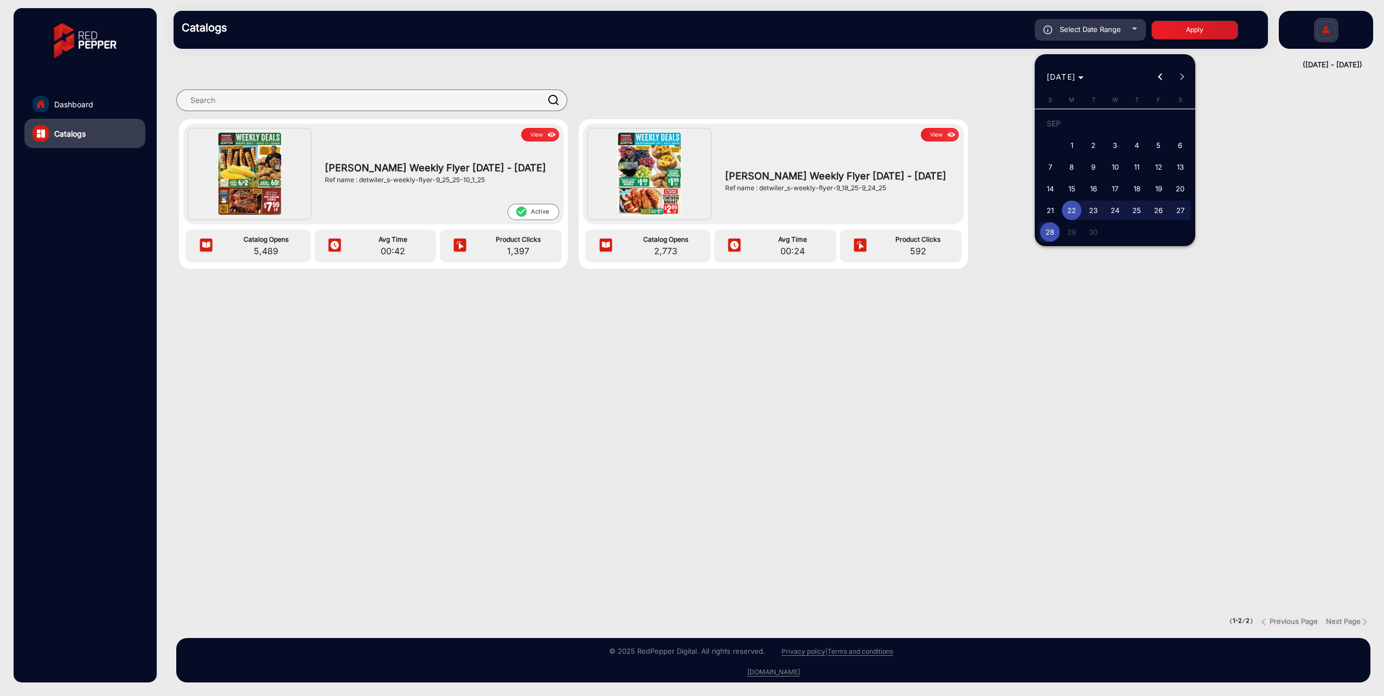
click at [1072, 75] on span "[DATE]" at bounding box center [1061, 76] width 29 height 9
click at [101, 92] on div at bounding box center [692, 348] width 1384 height 696
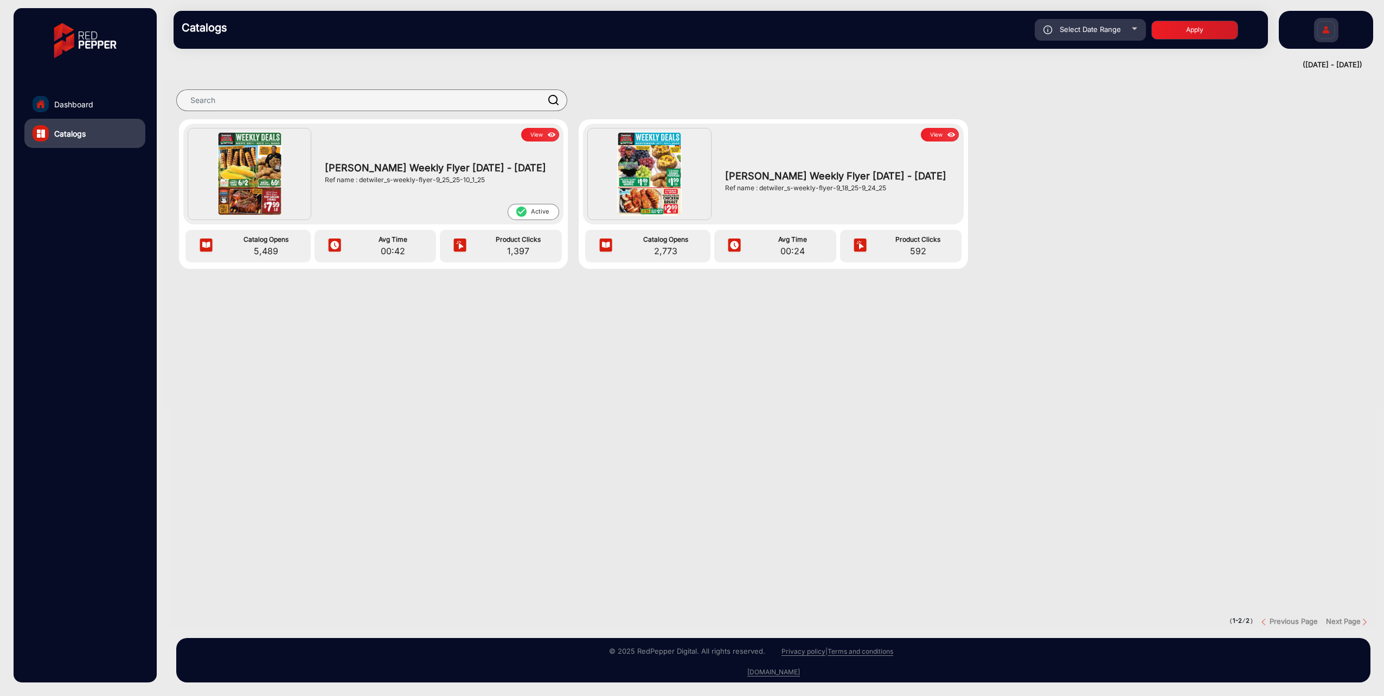
click at [87, 106] on span "Dashboard" at bounding box center [73, 104] width 39 height 11
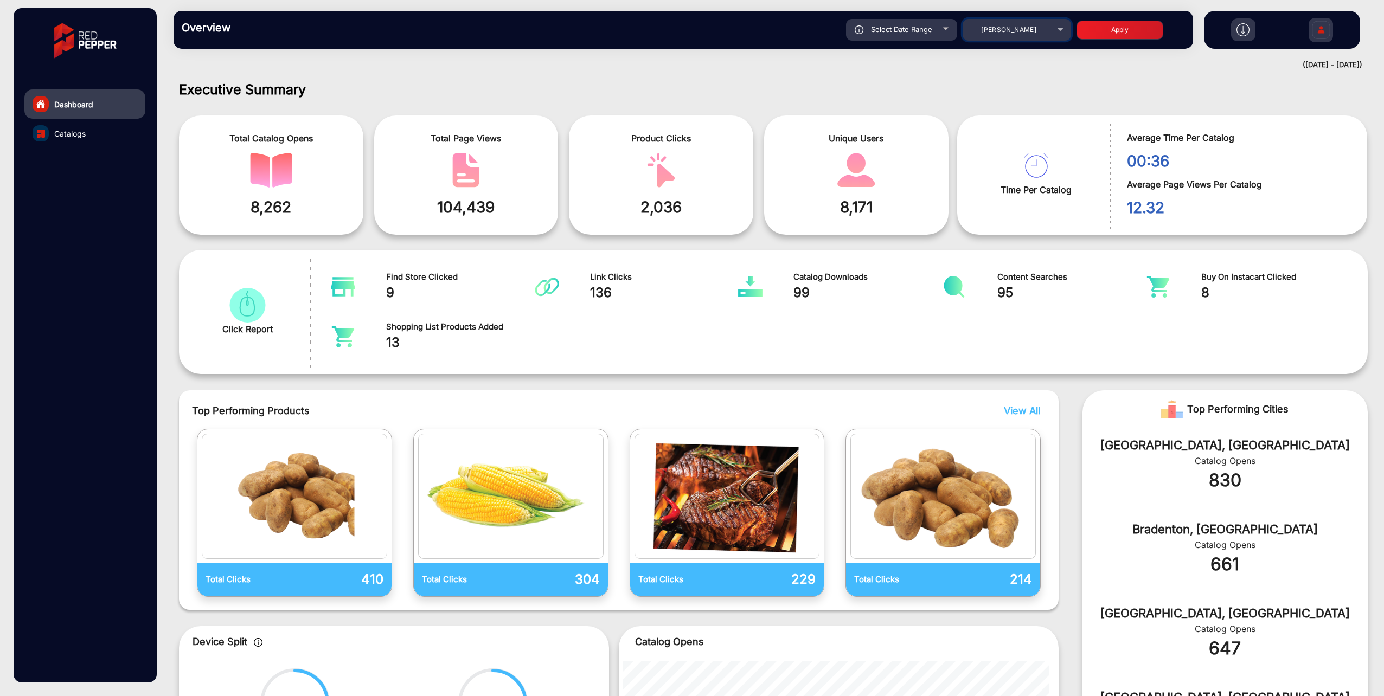
click at [995, 24] on div "[PERSON_NAME]" at bounding box center [1008, 29] width 87 height 13
click at [996, 86] on span "[PERSON_NAME] Wellness Flyer" at bounding box center [1013, 89] width 105 height 21
click at [1123, 36] on button "Apply" at bounding box center [1120, 30] width 87 height 19
type input "[DATE]"
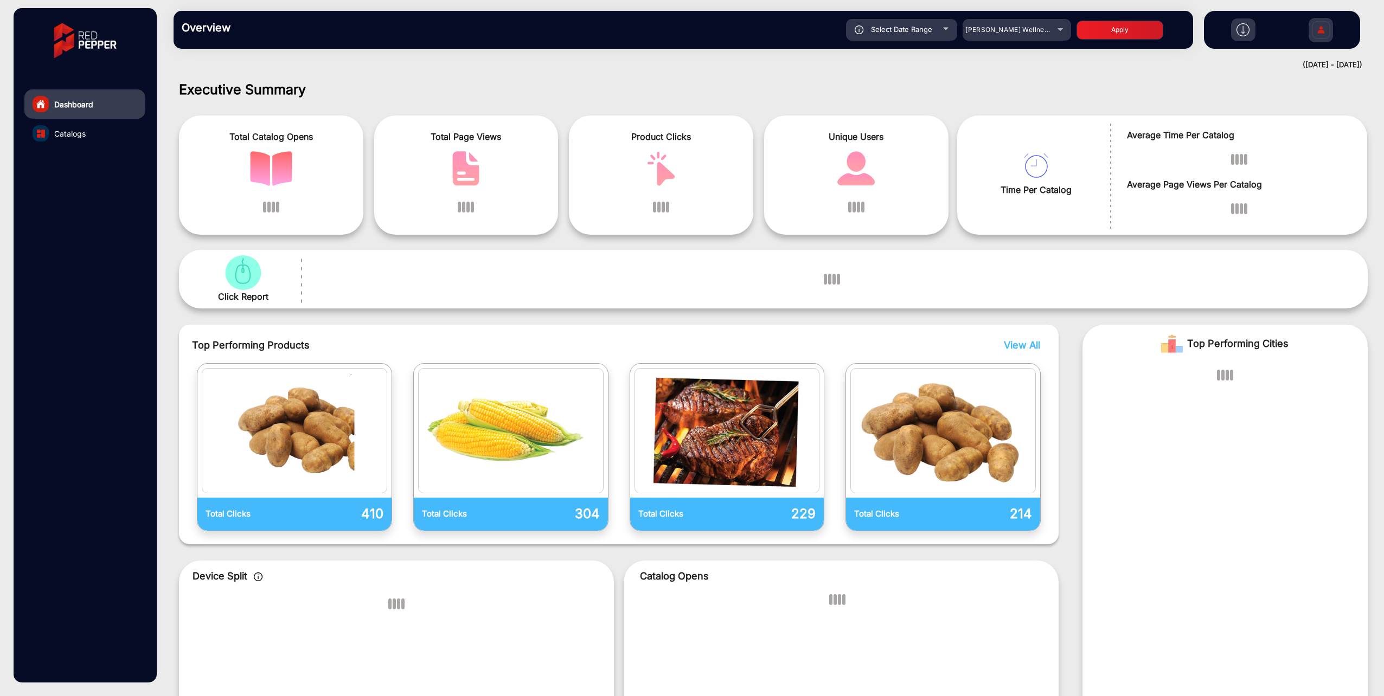
scroll to position [8, 0]
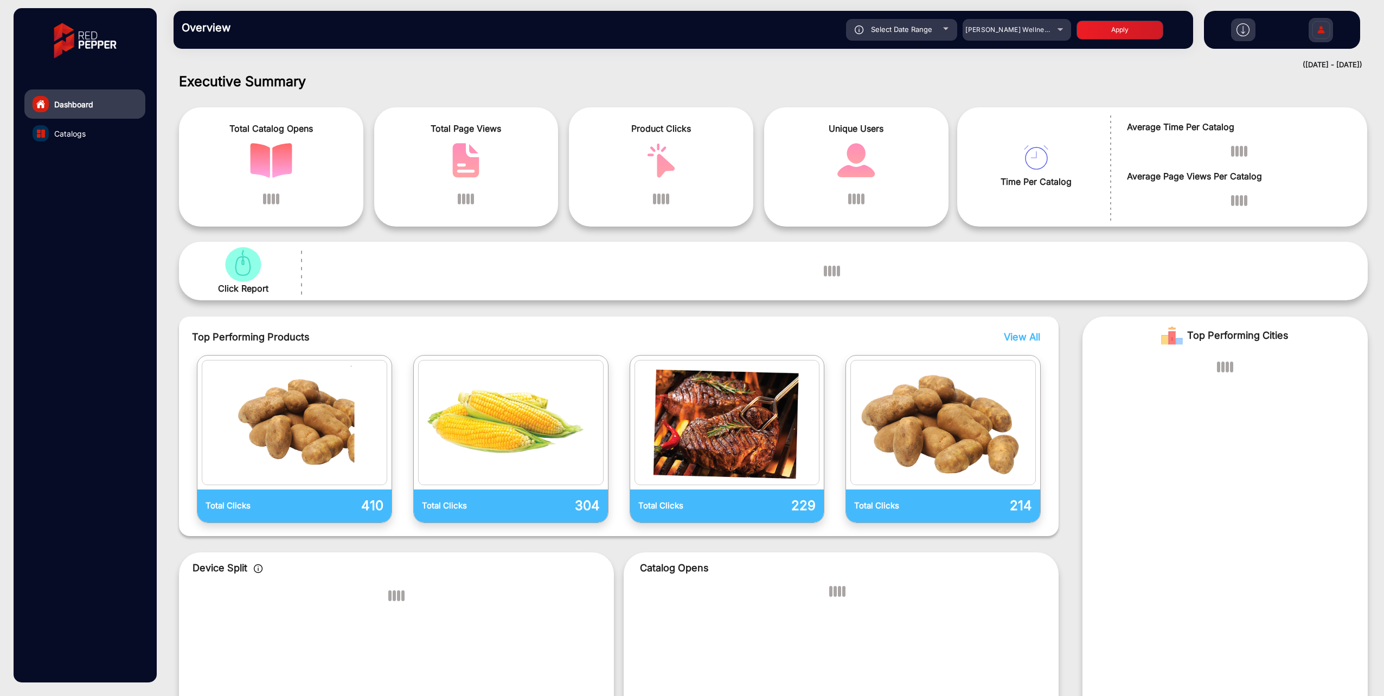
click at [73, 140] on link "Catalogs" at bounding box center [84, 133] width 121 height 29
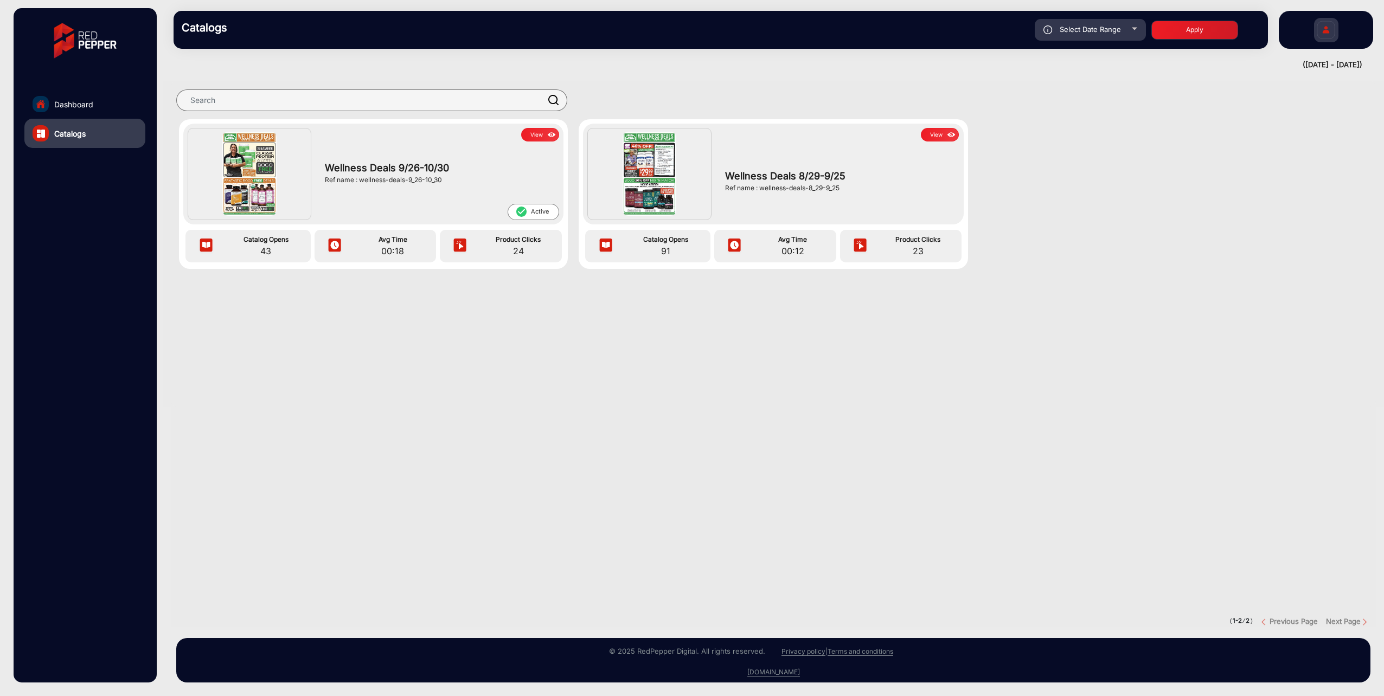
click at [559, 130] on div "View" at bounding box center [439, 135] width 240 height 14
click at [542, 132] on button "View" at bounding box center [540, 135] width 38 height 14
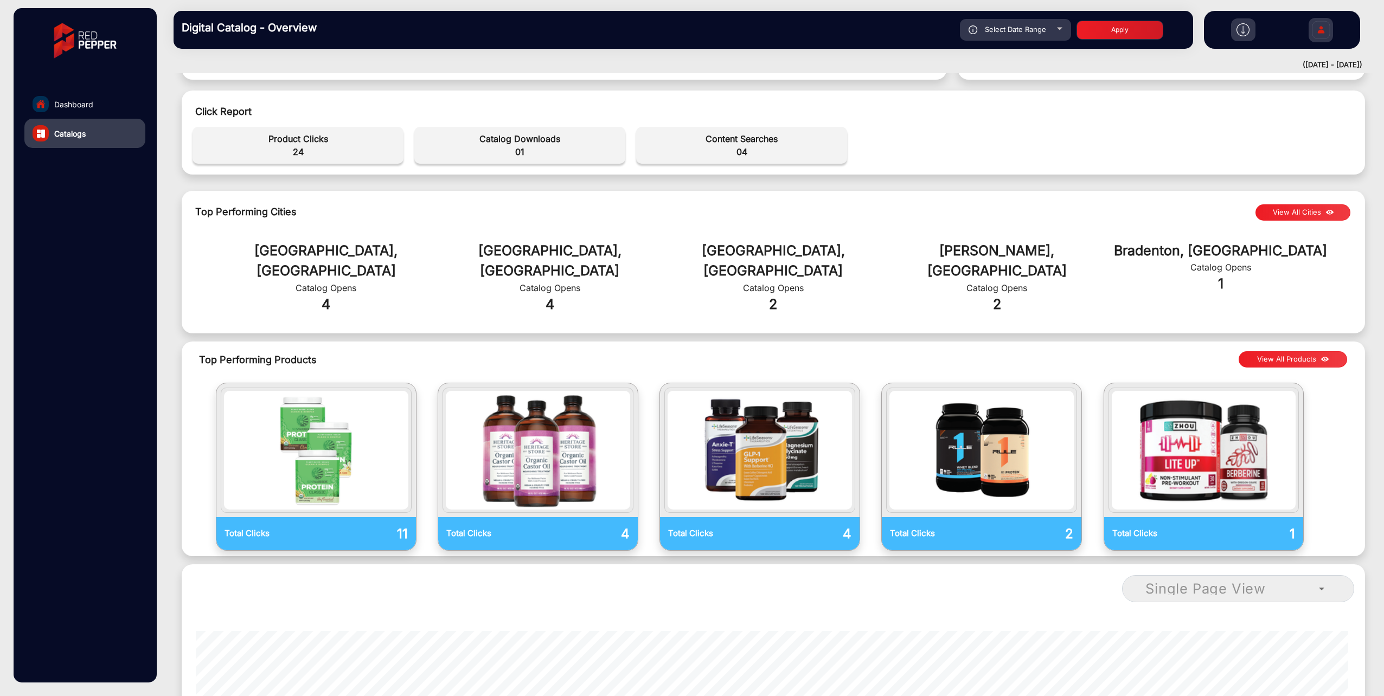
scroll to position [380, 0]
